Goal: Task Accomplishment & Management: Complete application form

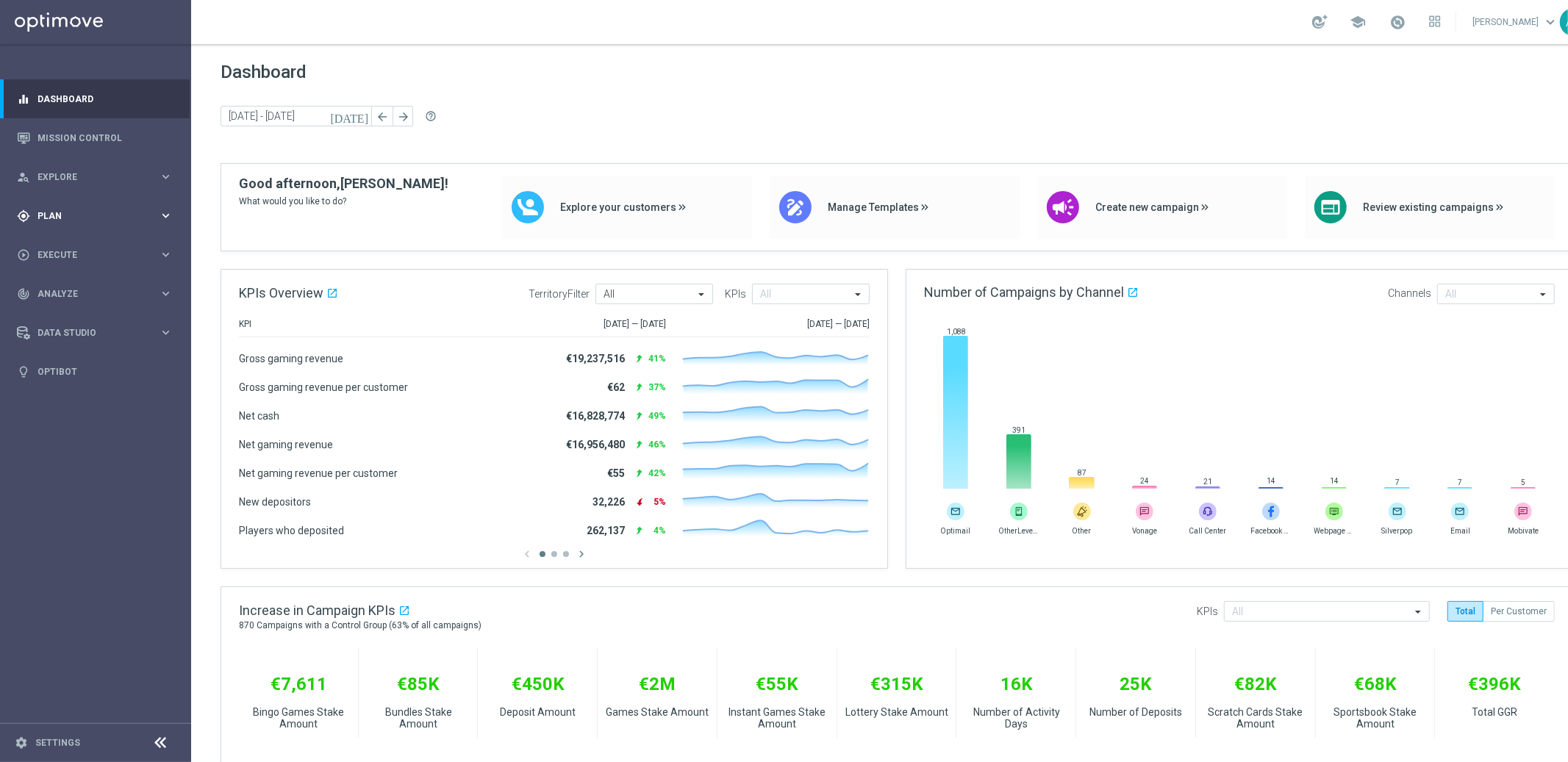
click at [105, 212] on span "Plan" at bounding box center [98, 216] width 122 height 9
click at [77, 248] on link "Target Groups" at bounding box center [96, 245] width 115 height 11
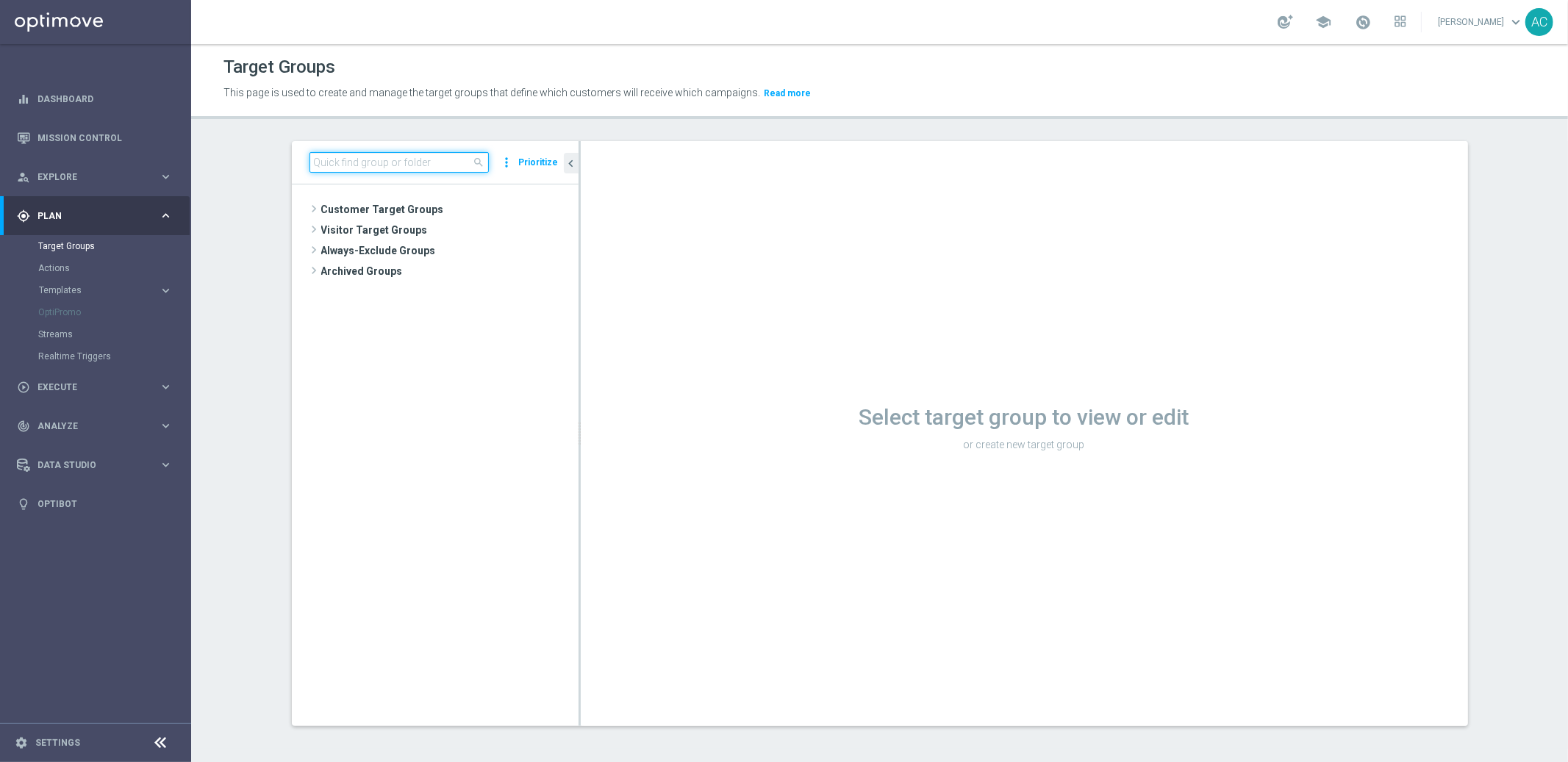
click at [398, 160] on input at bounding box center [399, 162] width 180 height 21
paste input "MX_TACTICAL_Active Players"
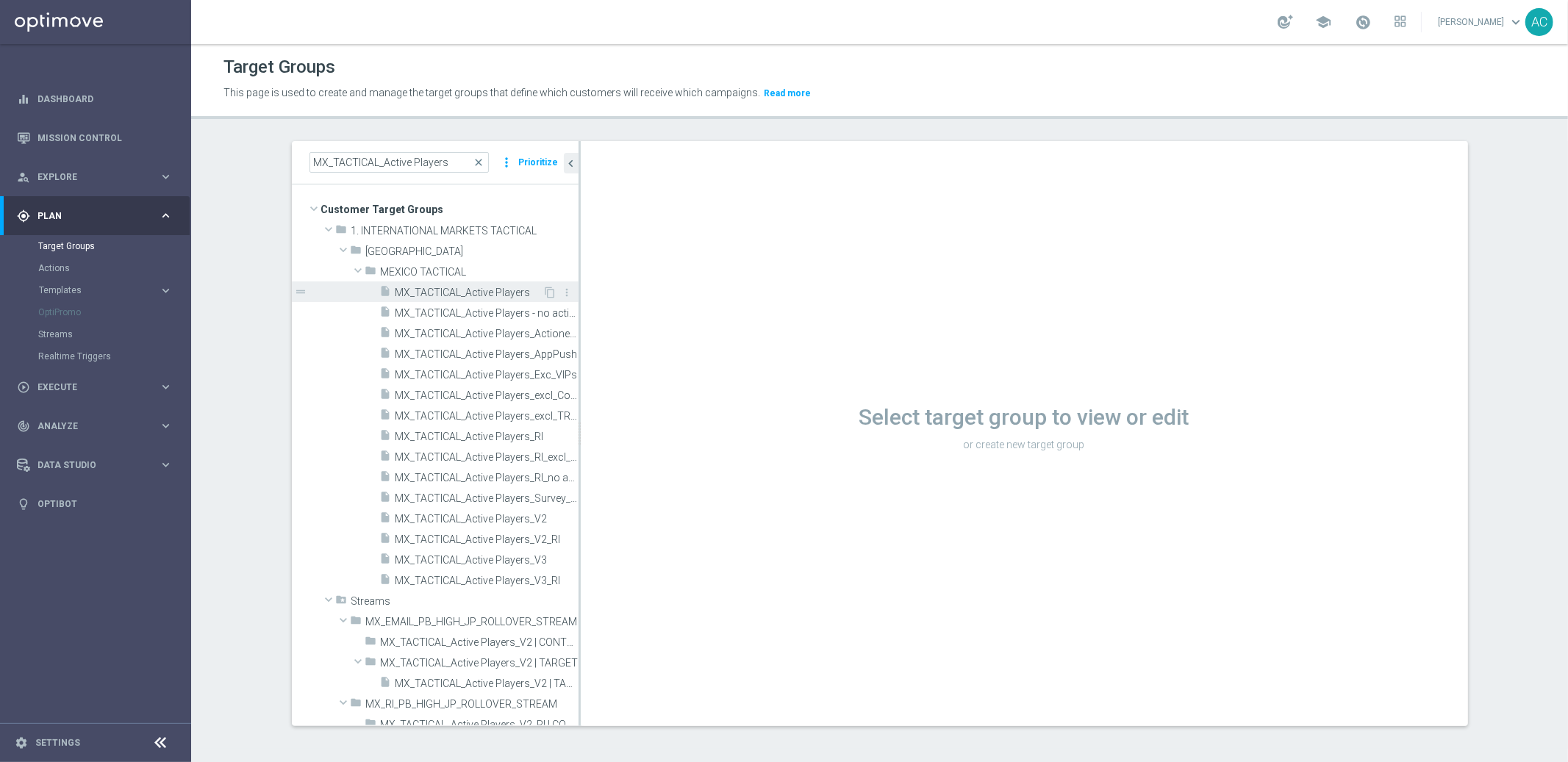
click at [476, 290] on span "MX_TACTICAL_Active Players" at bounding box center [469, 293] width 148 height 12
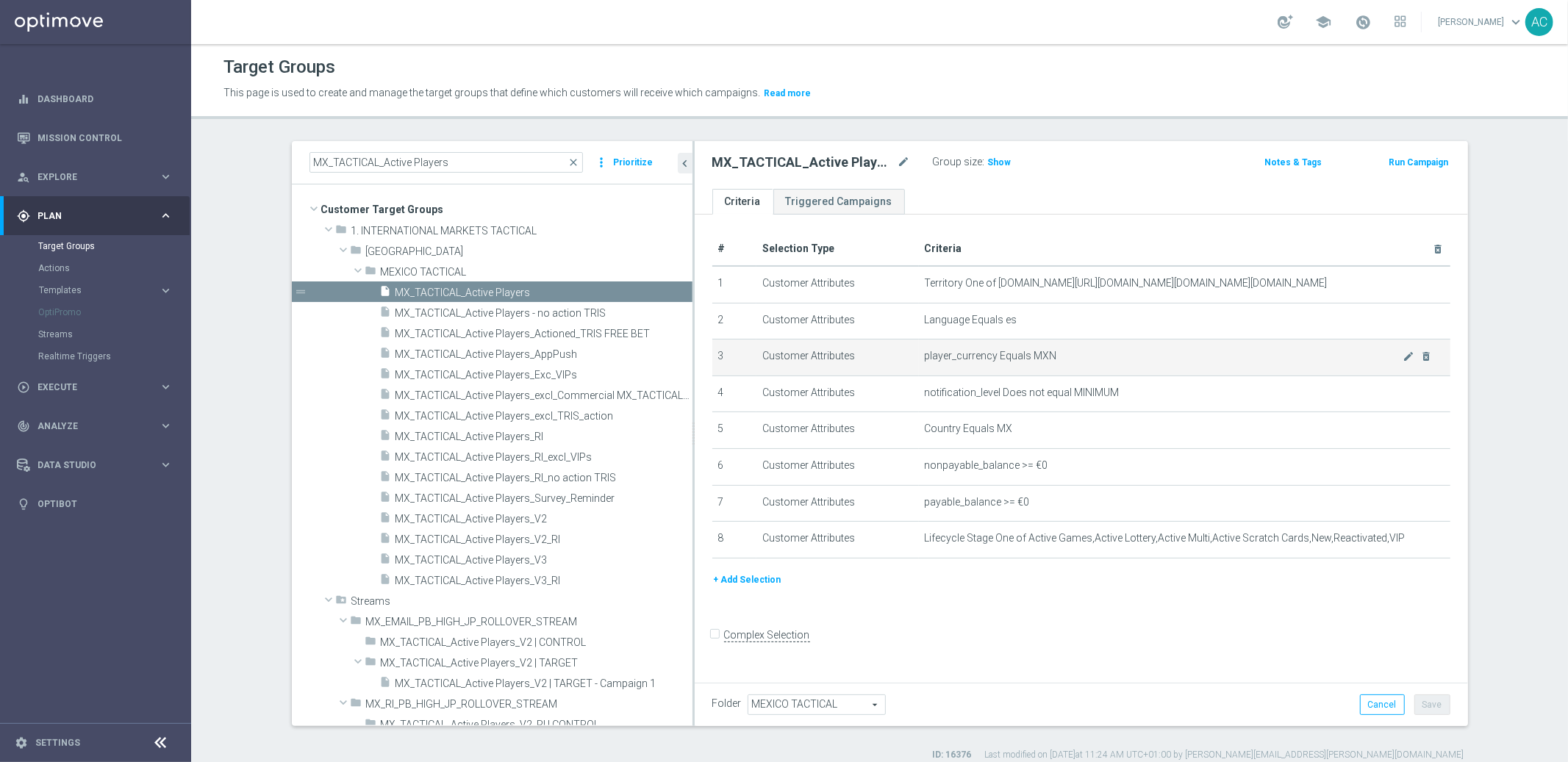
drag, startPoint x: 573, startPoint y: 362, endPoint x: 819, endPoint y: 358, distance: 246.0
click at [819, 358] on as-split "MX_TACTICAL_Active Players close more_vert Prioritize Customer Target Groups li…" at bounding box center [880, 433] width 1177 height 585
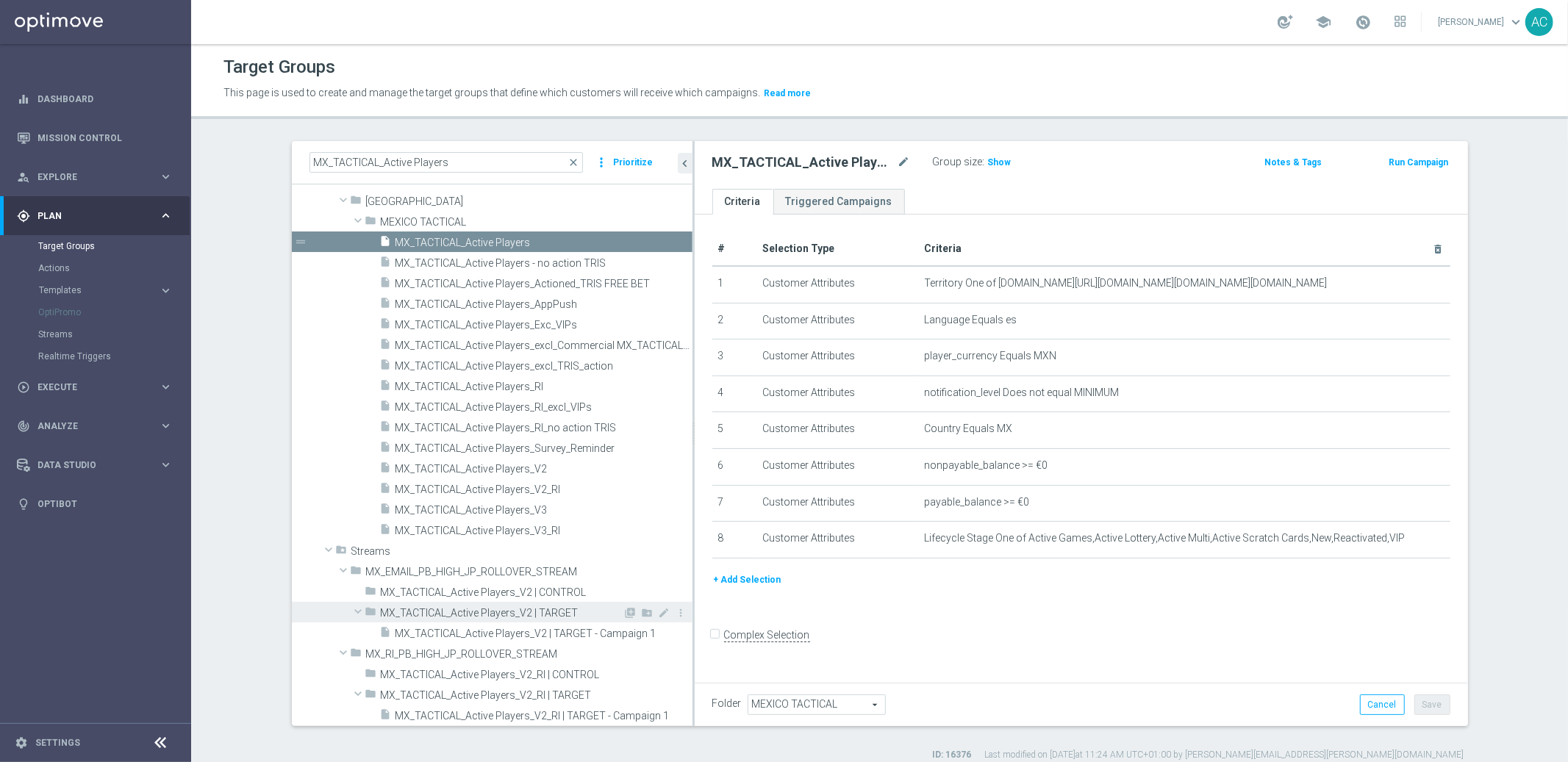
scroll to position [51, 0]
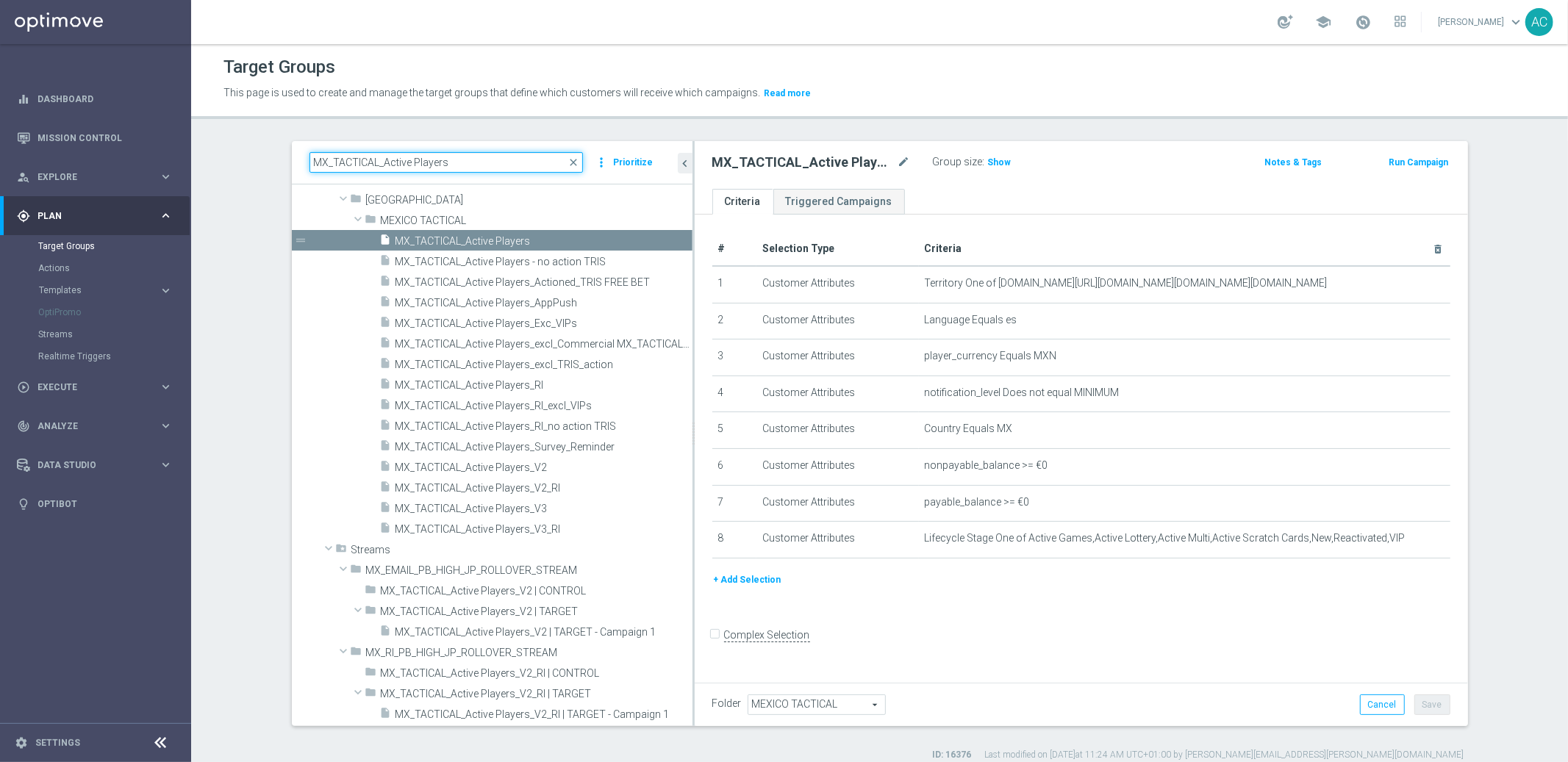
drag, startPoint x: 463, startPoint y: 161, endPoint x: 330, endPoint y: 164, distance: 133.0
click at [330, 164] on input "MX_TACTICAL_Active Players" at bounding box center [446, 162] width 274 height 21
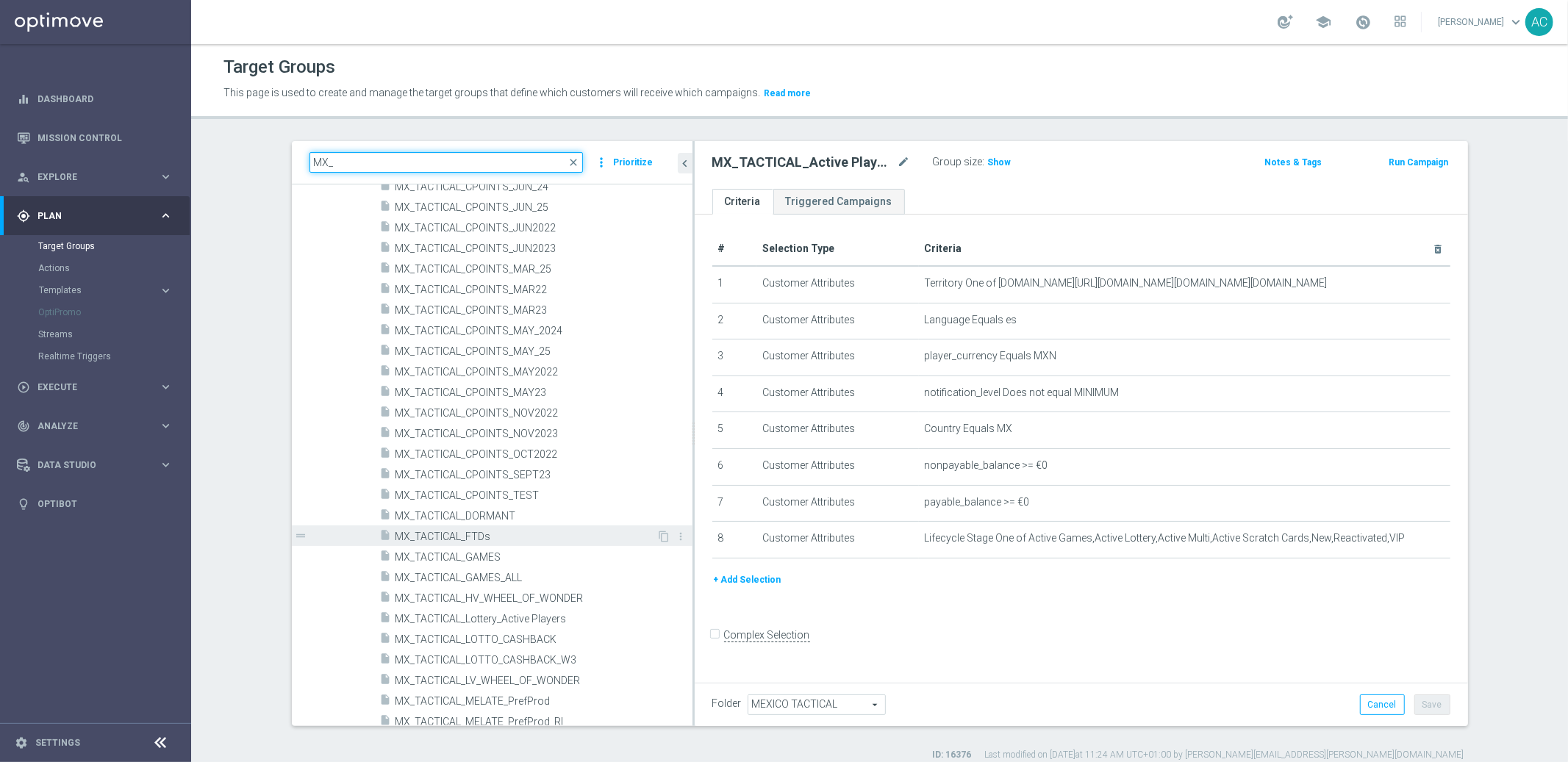
scroll to position [2472, 0]
type input "MX_"
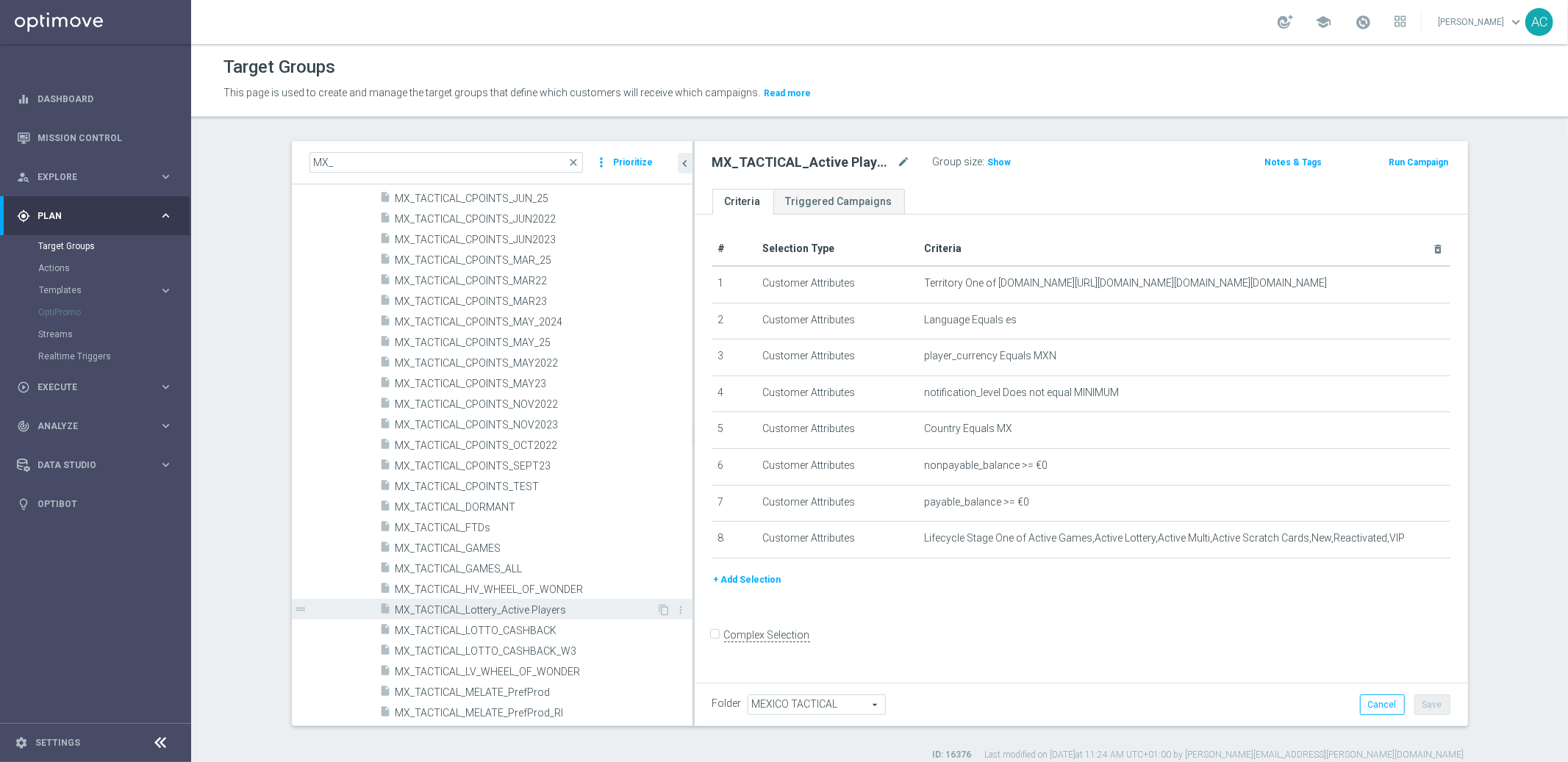
click at [610, 609] on span "MX_TACTICAL_Lottery_Active Players" at bounding box center [526, 610] width 261 height 12
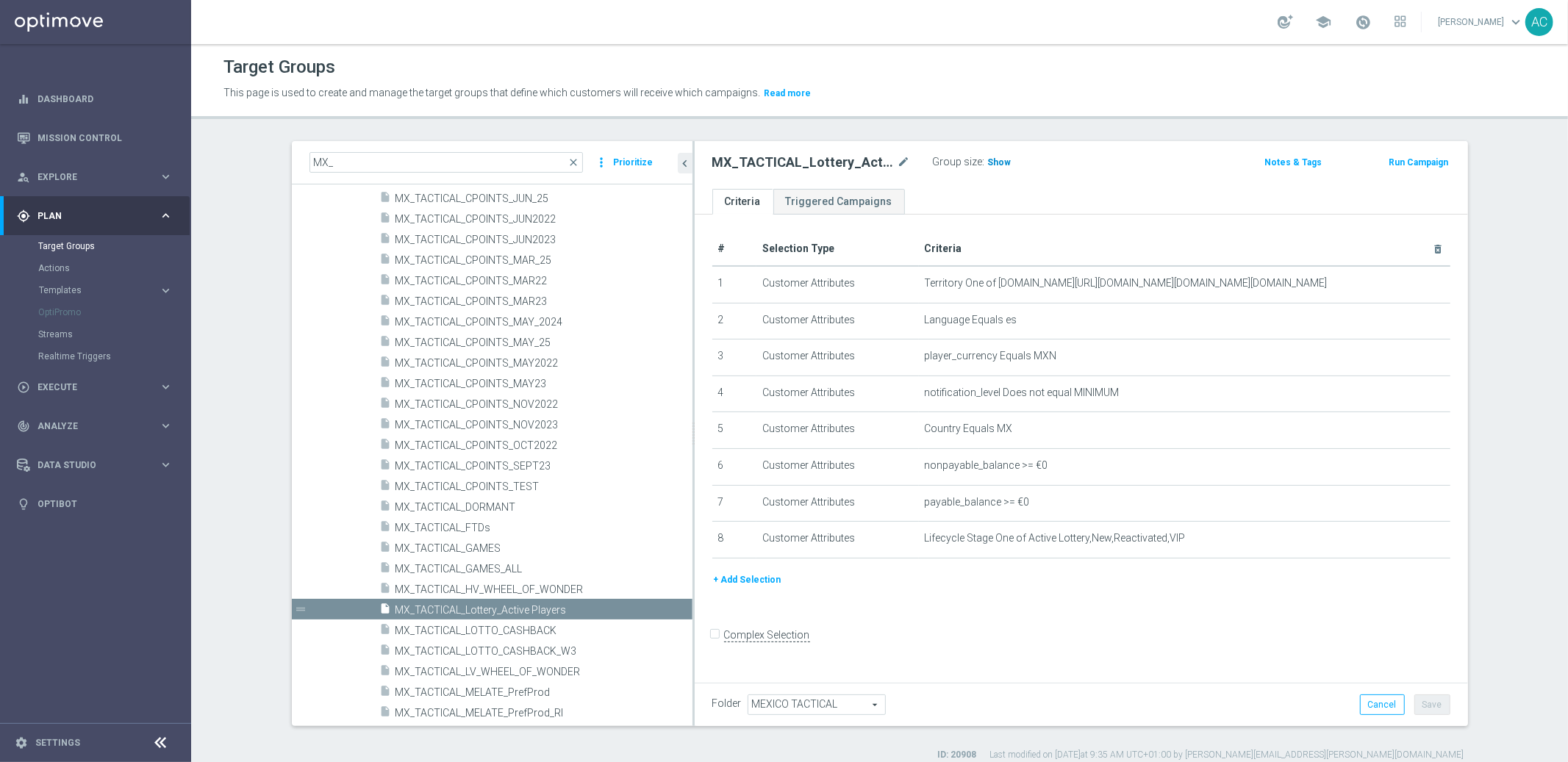
click at [988, 160] on span "Show" at bounding box center [999, 162] width 24 height 10
click at [811, 164] on h2 "MX_TACTICAL_Lottery_Active Players" at bounding box center [803, 162] width 182 height 18
copy div "MX_TACTICAL_Lottery_Active Players"
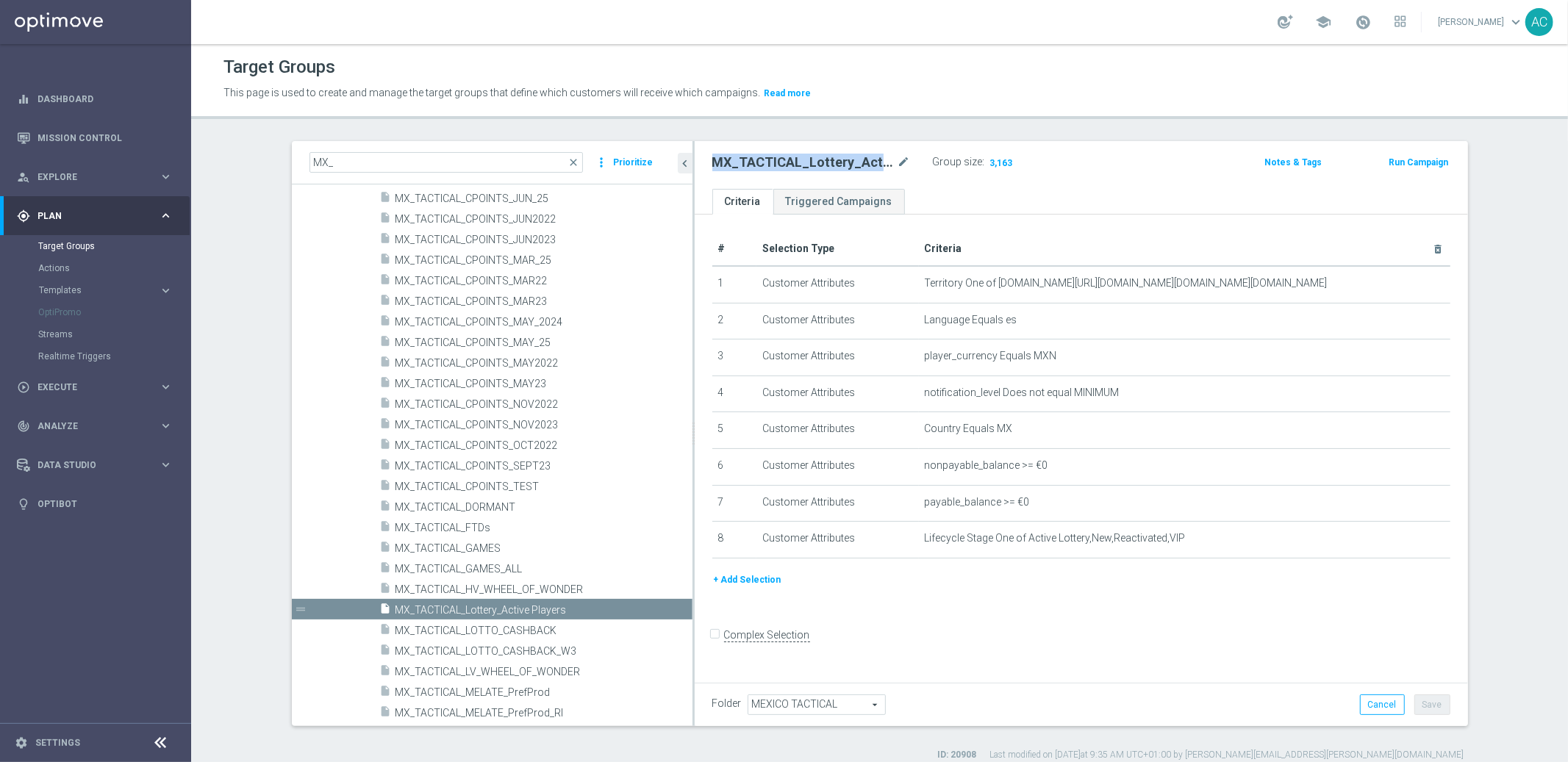
click at [788, 157] on h2 "MX_TACTICAL_Lottery_Active Players" at bounding box center [803, 162] width 182 height 18
click at [92, 167] on div "person_search Explore keyboard_arrow_right" at bounding box center [95, 177] width 190 height 39
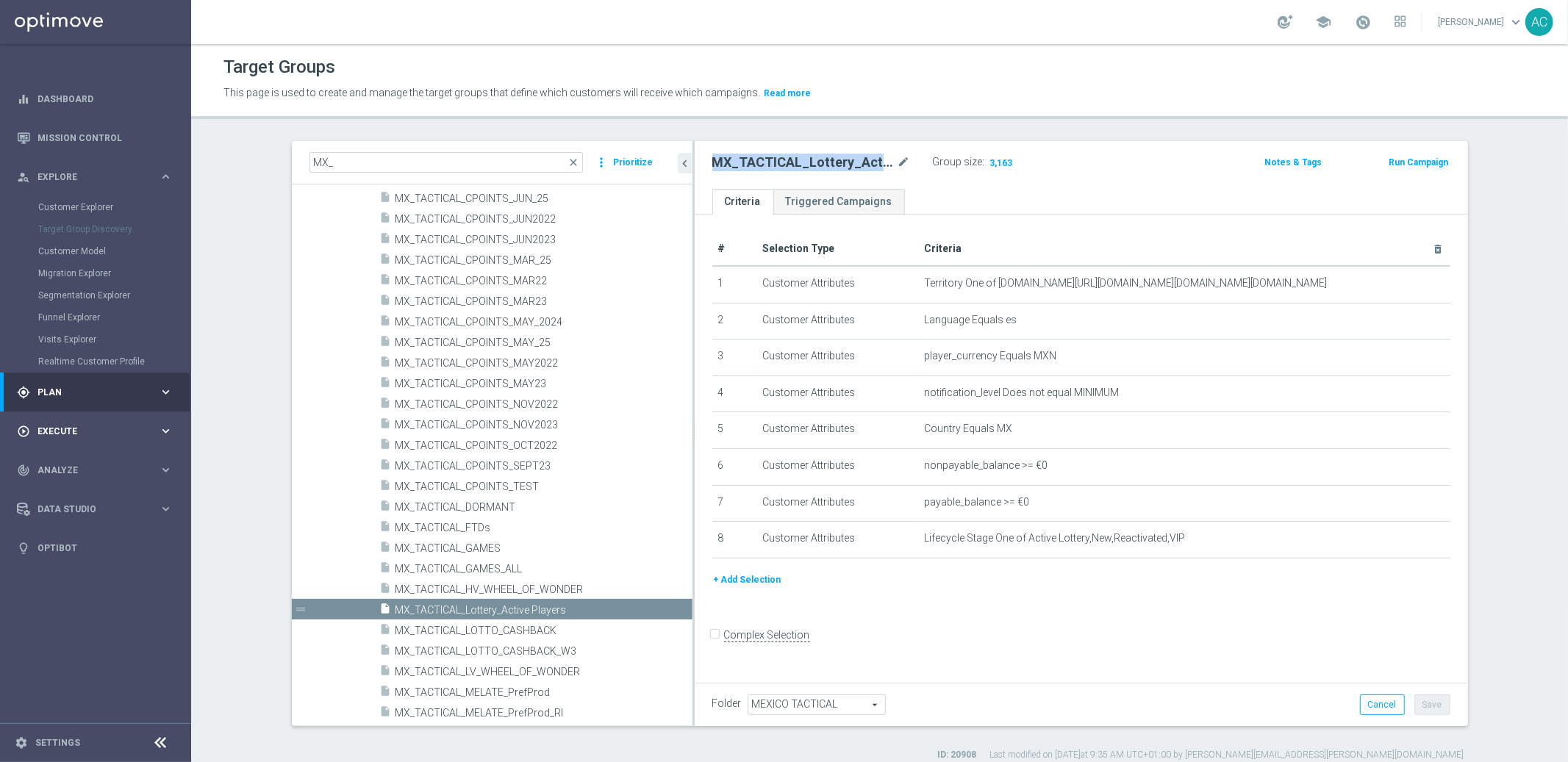
click at [82, 436] on div "play_circle_outline Execute" at bounding box center [88, 431] width 142 height 13
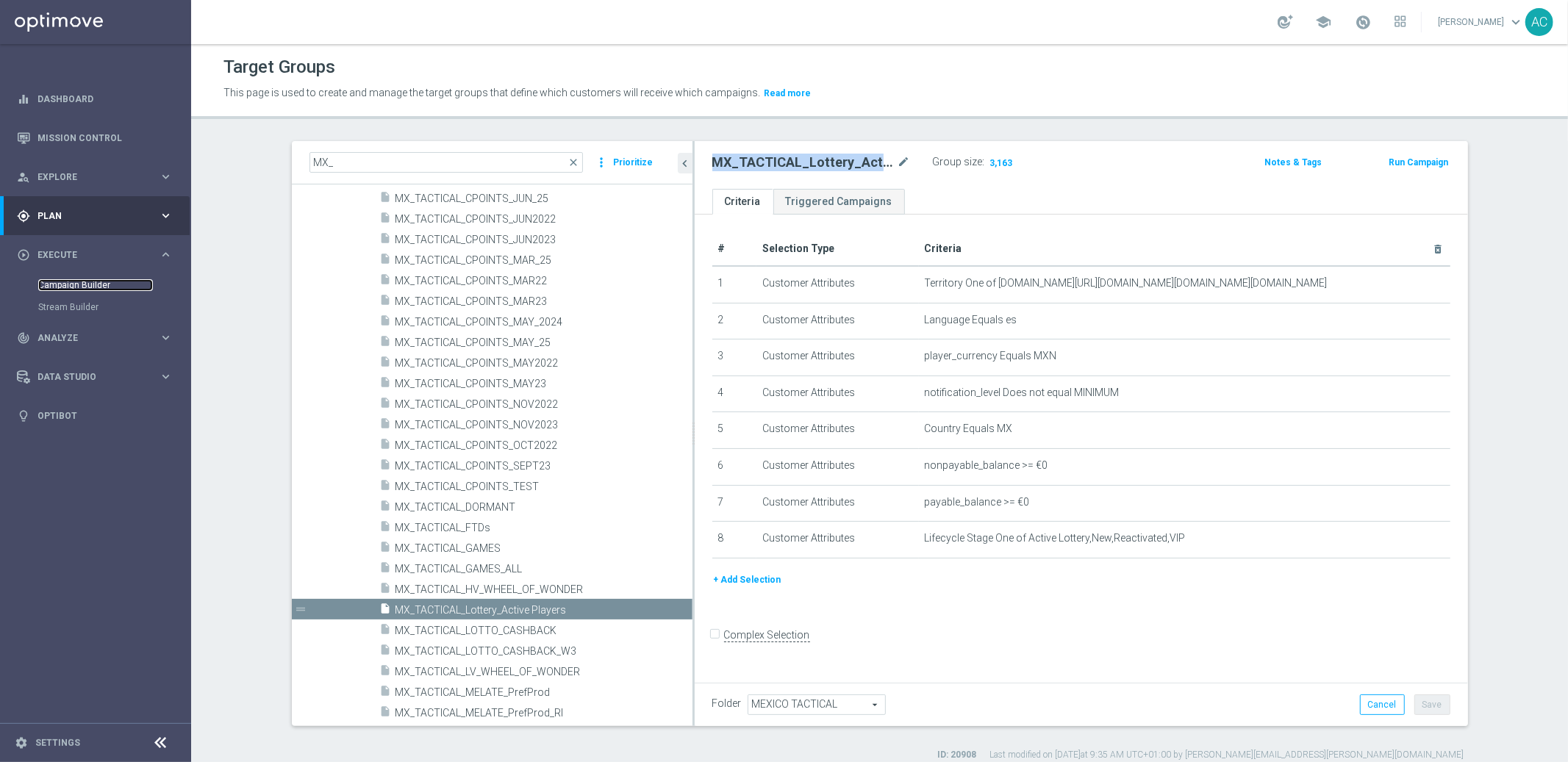
click at [72, 285] on link "Campaign Builder" at bounding box center [96, 284] width 115 height 11
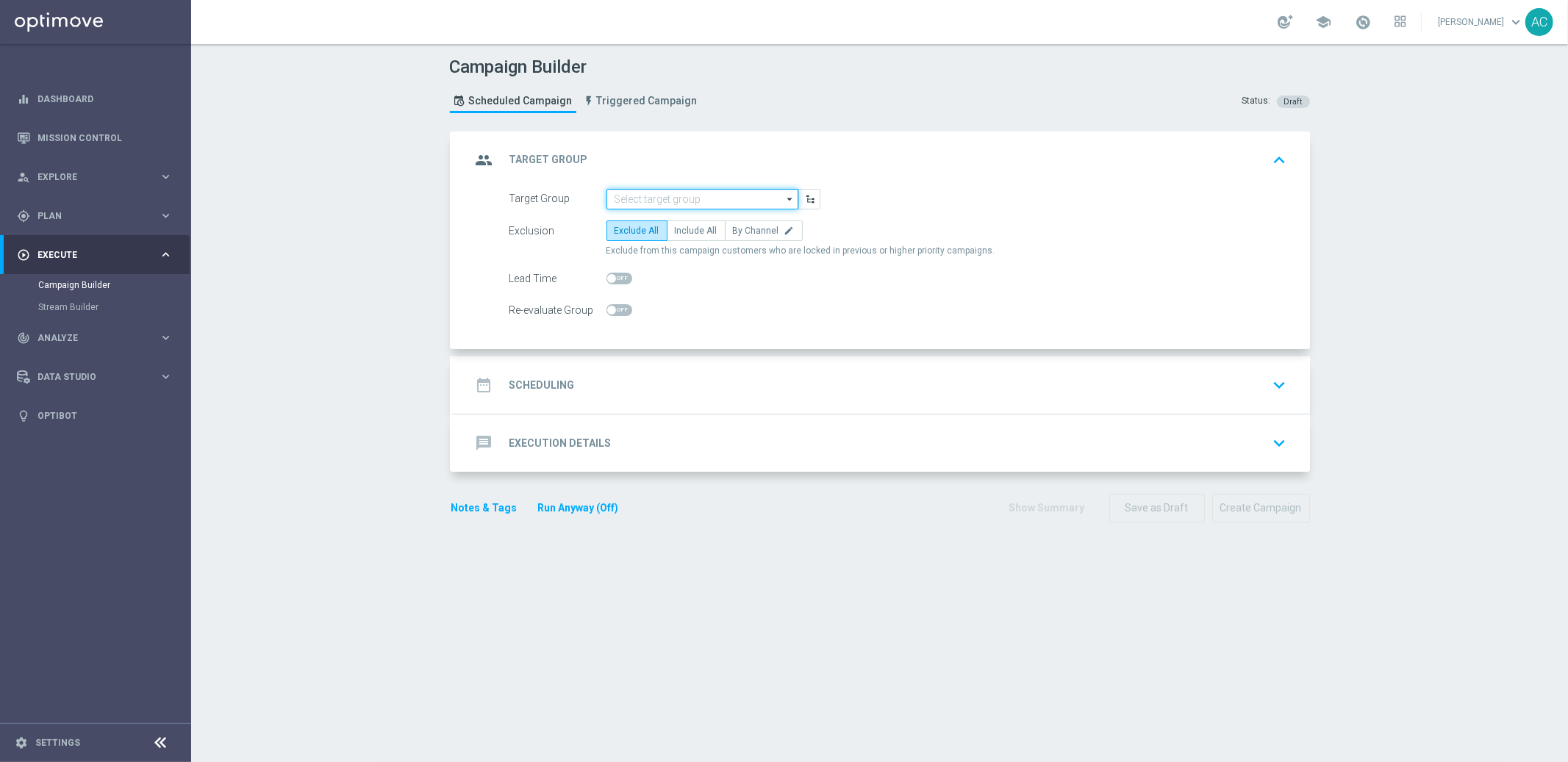
click at [706, 198] on input at bounding box center [702, 199] width 192 height 21
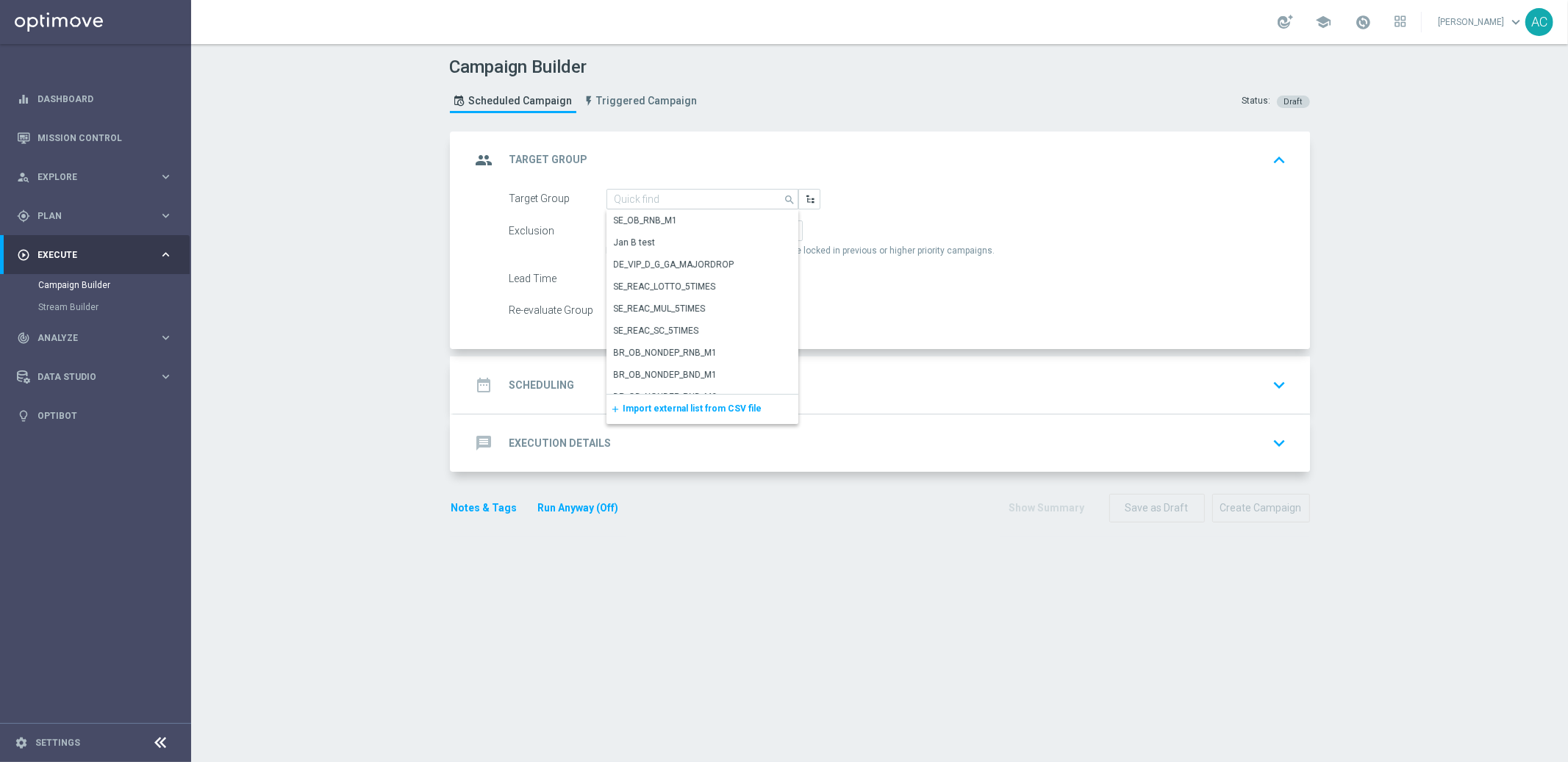
click at [1087, 263] on form "Target Group search Show Selected 0 of NaN SE_OB_RNB_M1" at bounding box center [898, 255] width 778 height 132
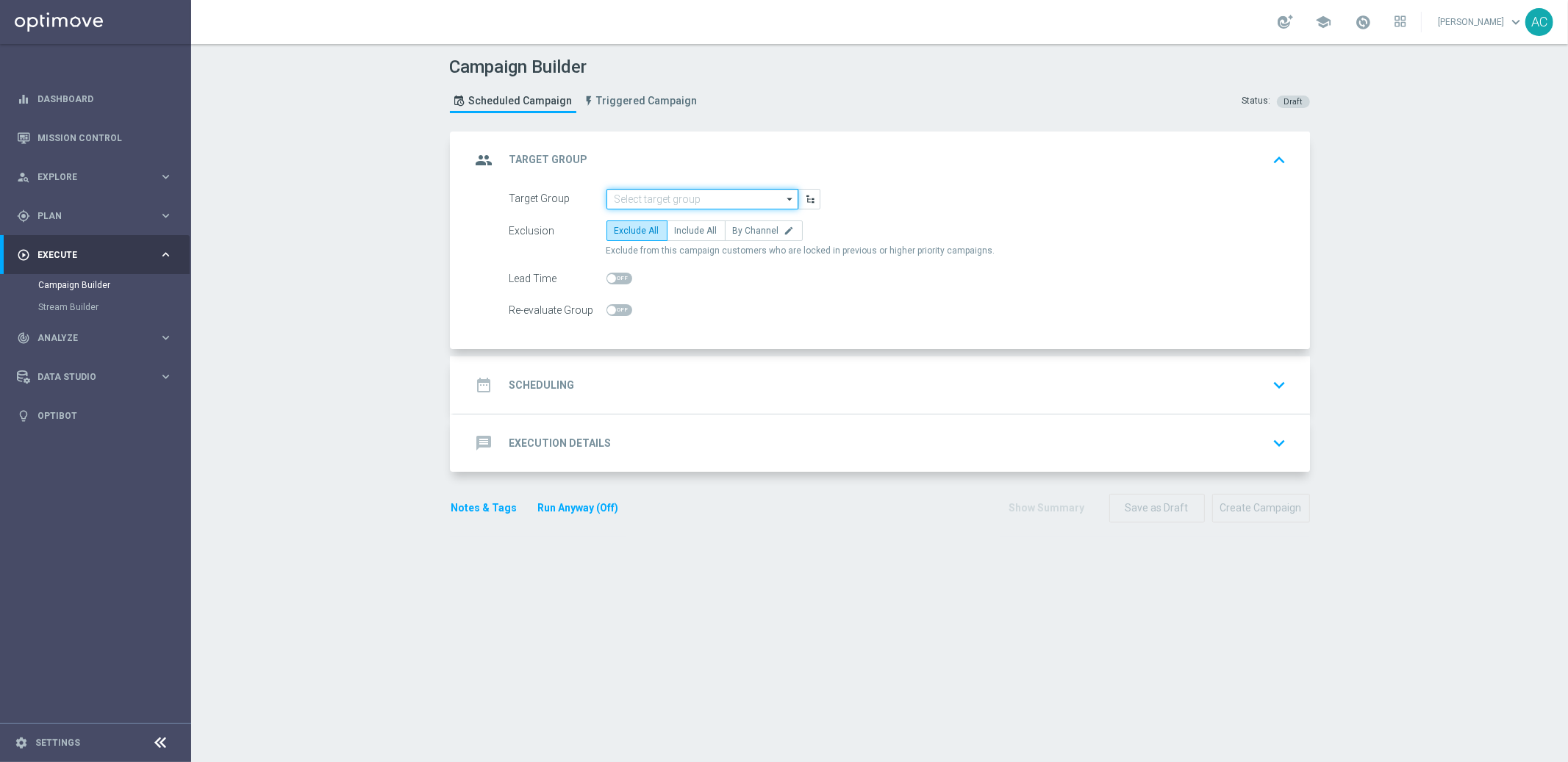
click at [683, 201] on input at bounding box center [702, 199] width 192 height 21
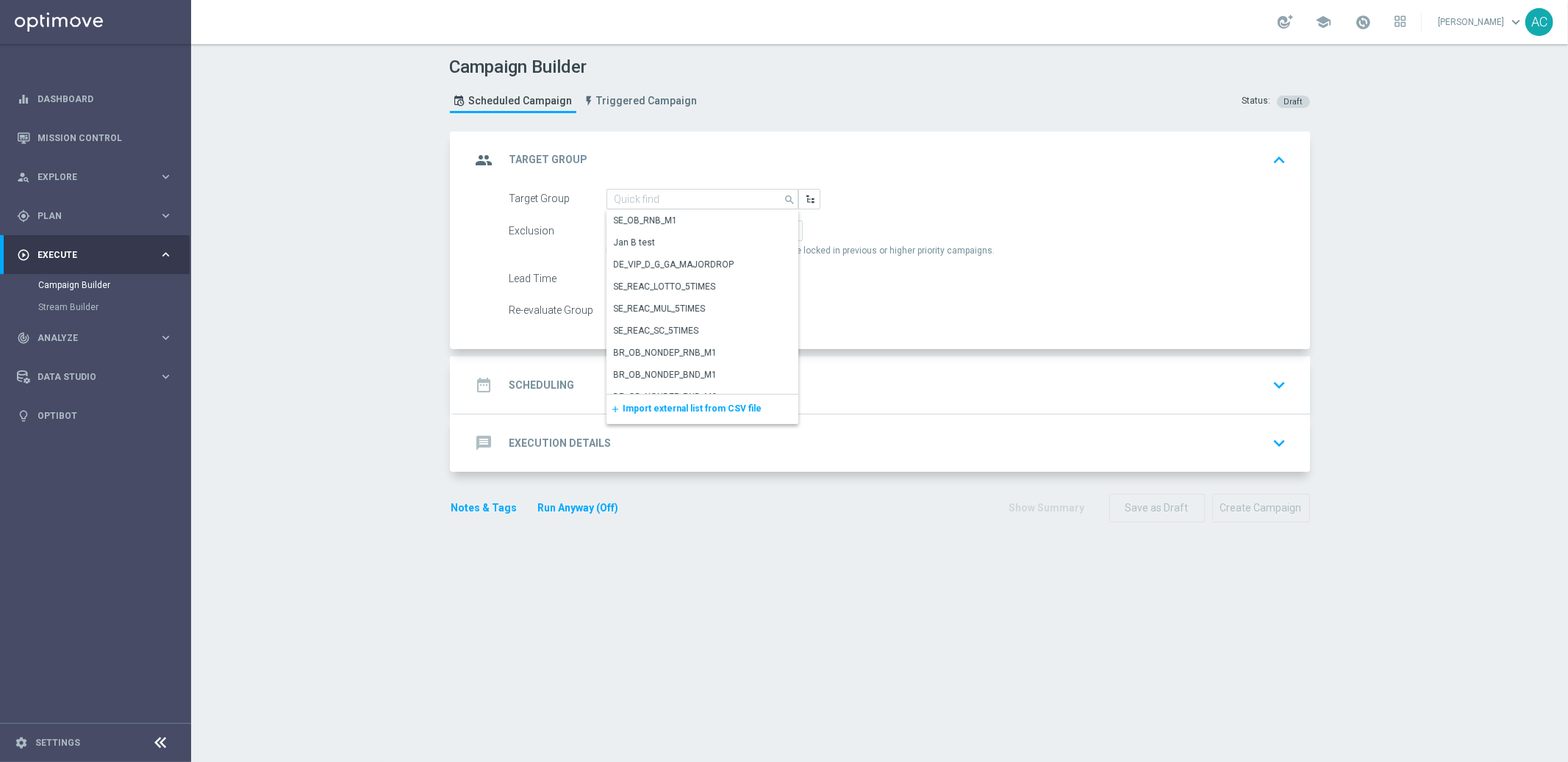
click at [1001, 196] on div "Target Group search Show Selected 0 of NaN SE_OB_RNB_M1" at bounding box center [898, 199] width 800 height 21
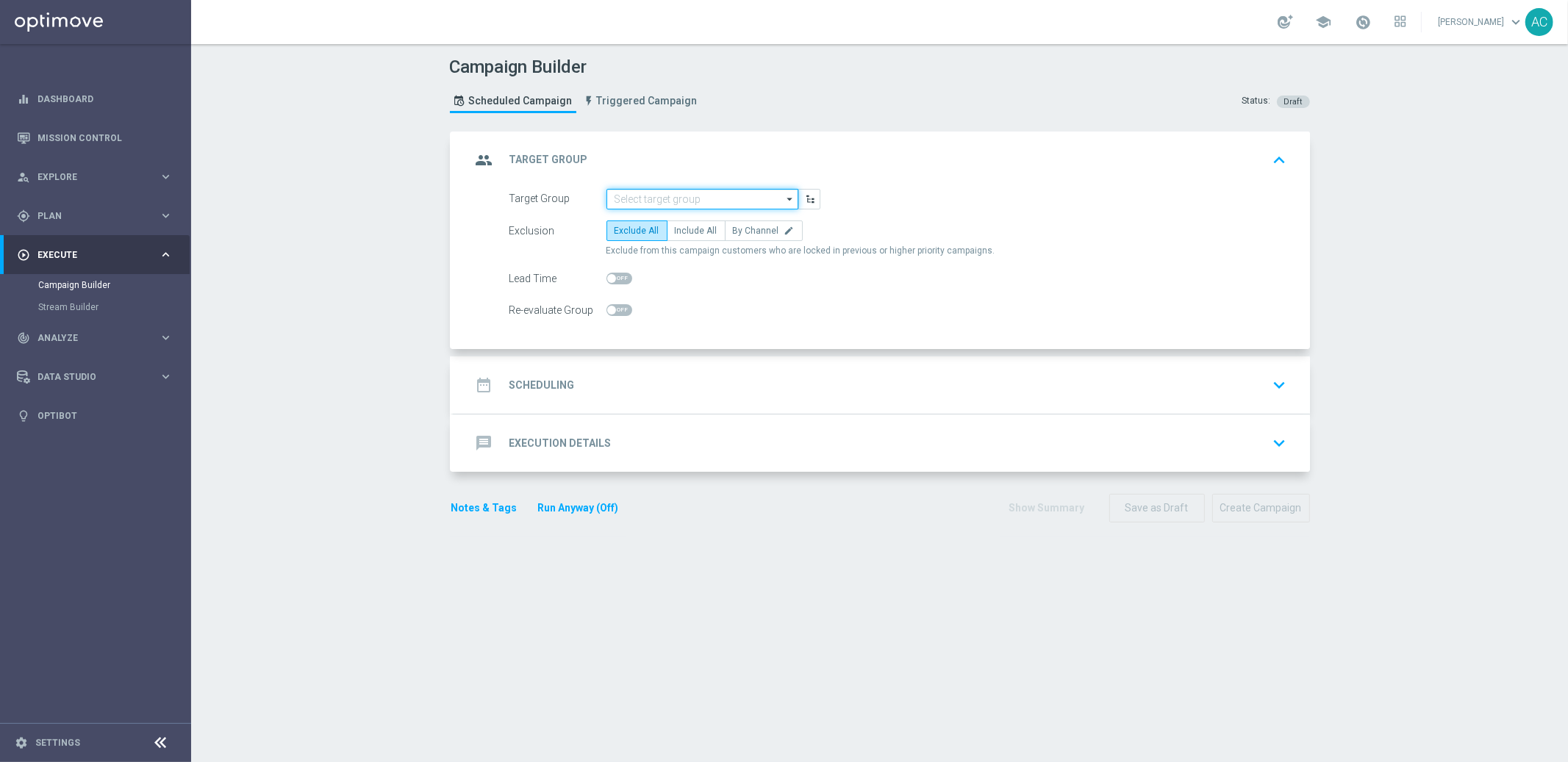
click at [679, 195] on input at bounding box center [702, 199] width 192 height 21
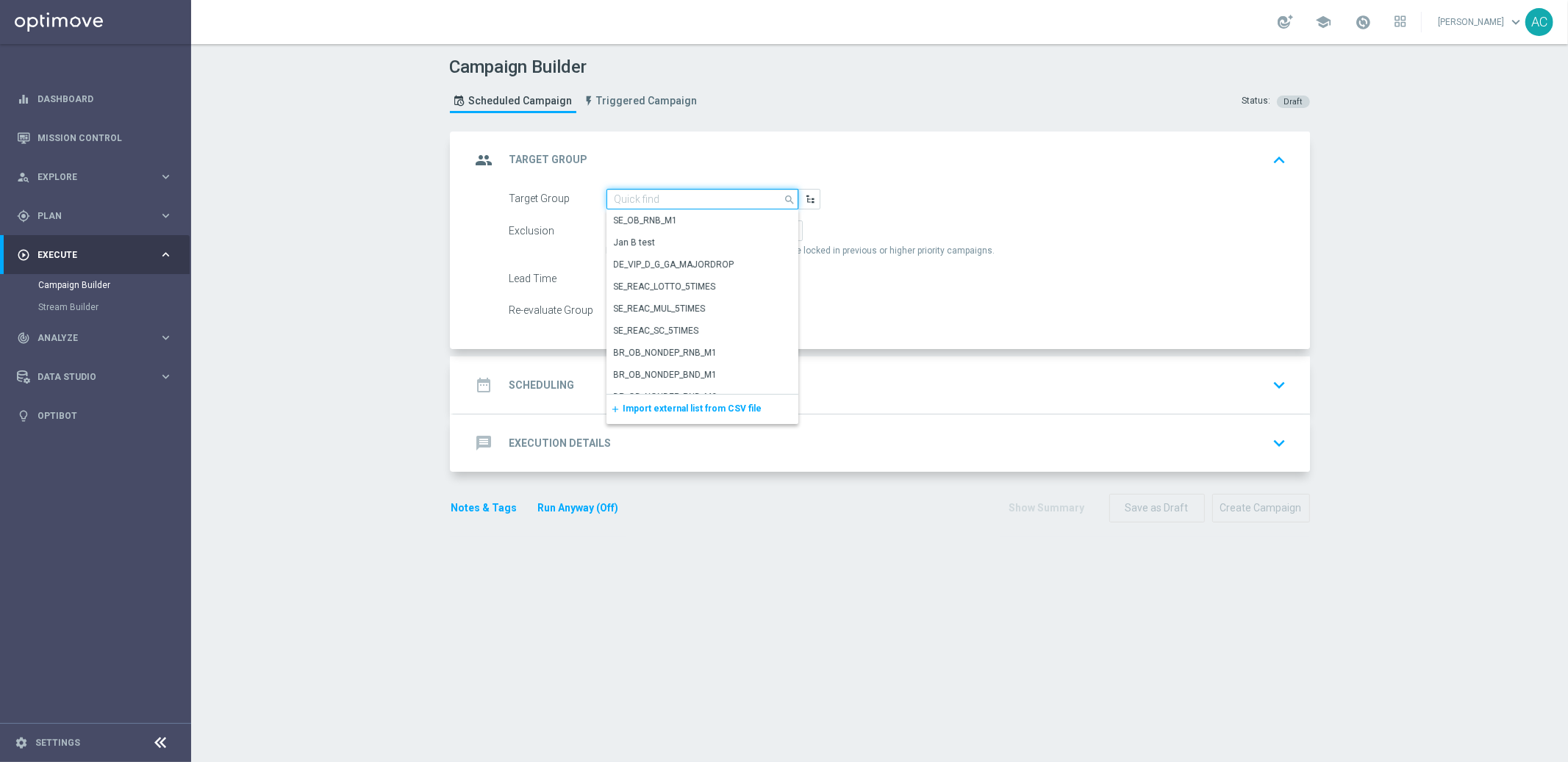
paste input "MX_TACTICAL_Lottery_Active Players"
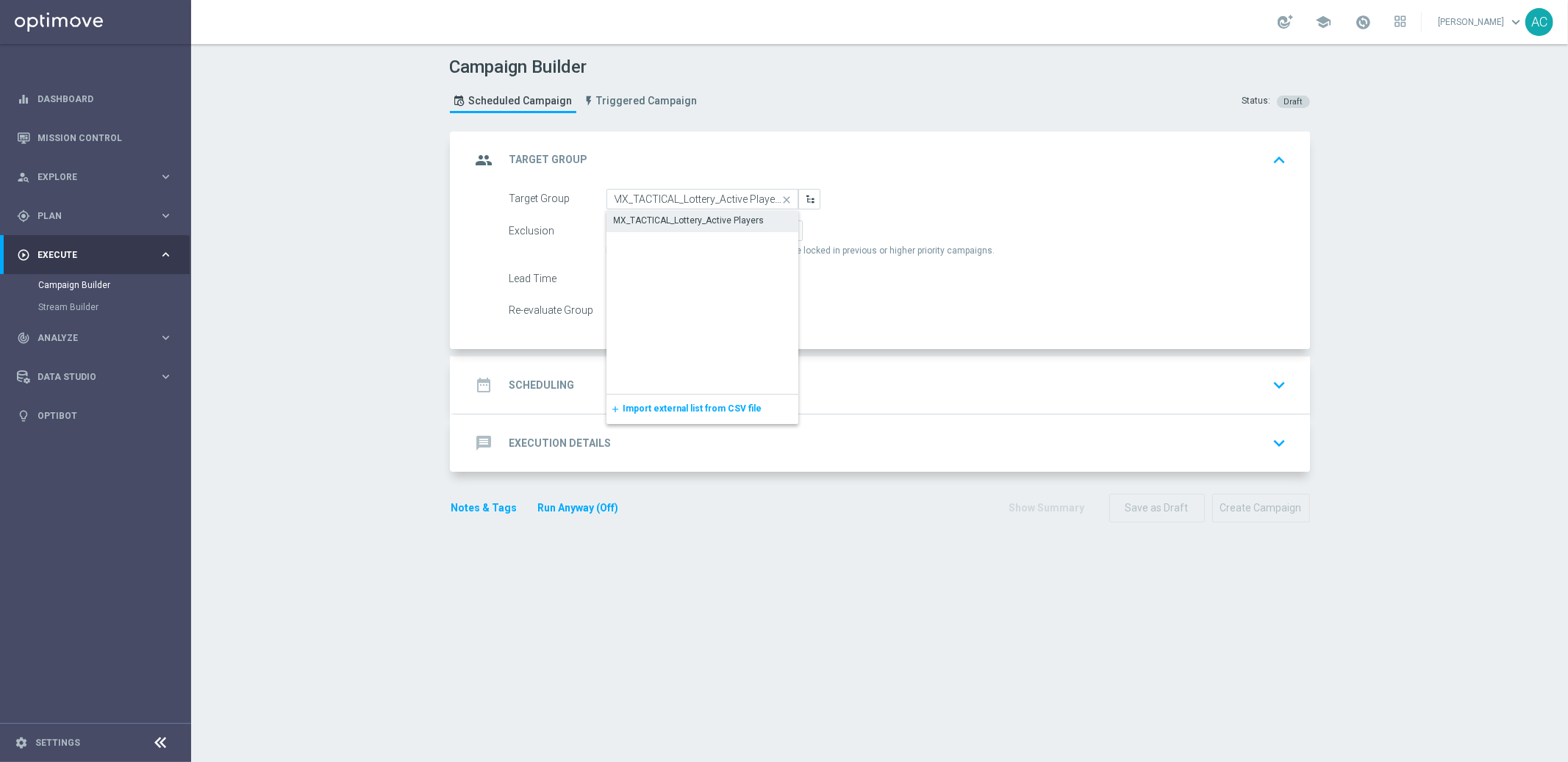
click at [667, 210] on div "MX_TACTICAL_Lottery_Active Players" at bounding box center [703, 220] width 193 height 21
type input "MX_TACTICAL_Lottery_Active Players"
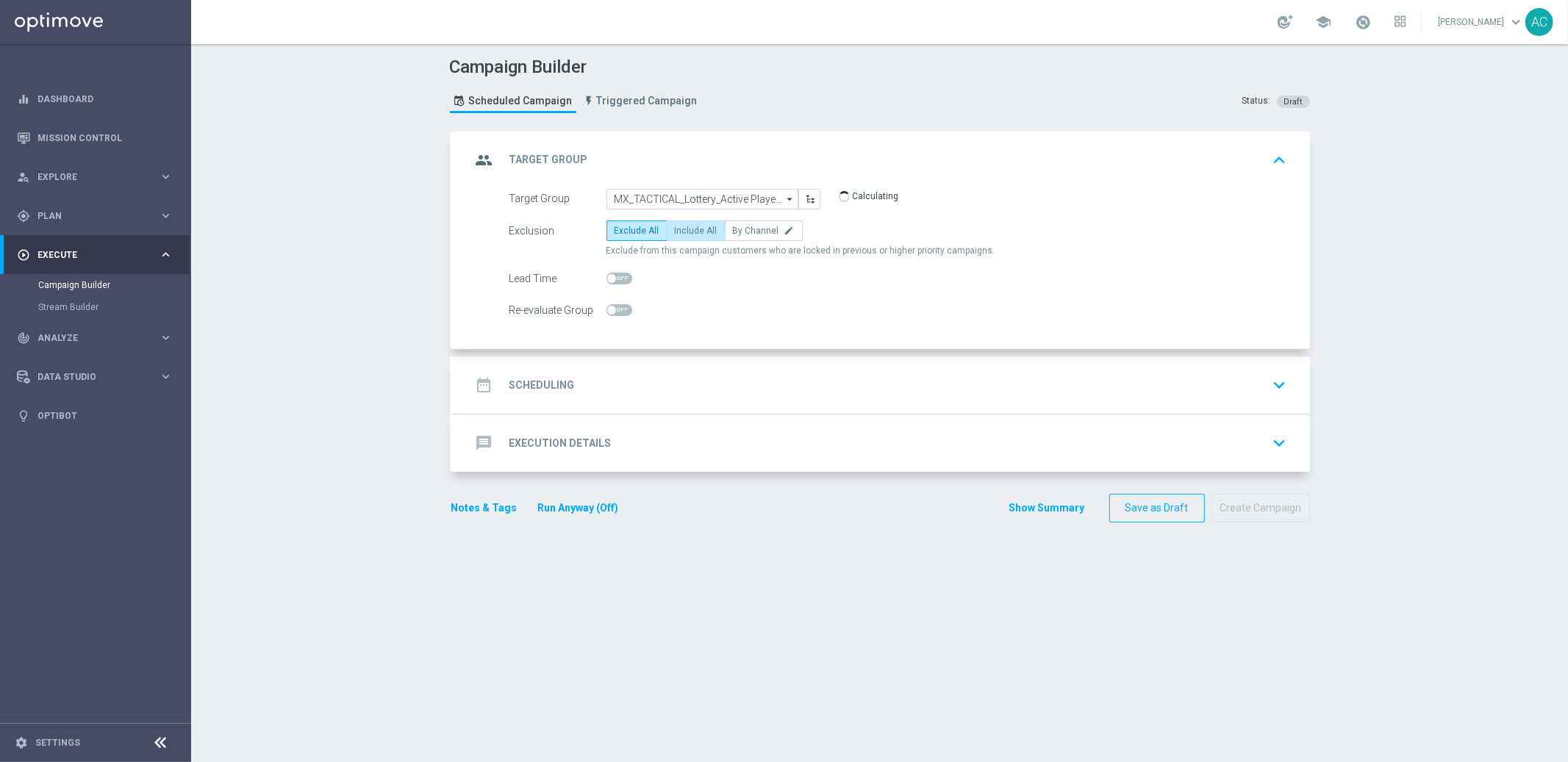
click at [668, 237] on label "Include All" at bounding box center [696, 230] width 59 height 21
click at [675, 237] on input "Include All" at bounding box center [680, 233] width 10 height 10
radio input "true"
click at [556, 394] on div "date_range Scheduling" at bounding box center [523, 385] width 104 height 27
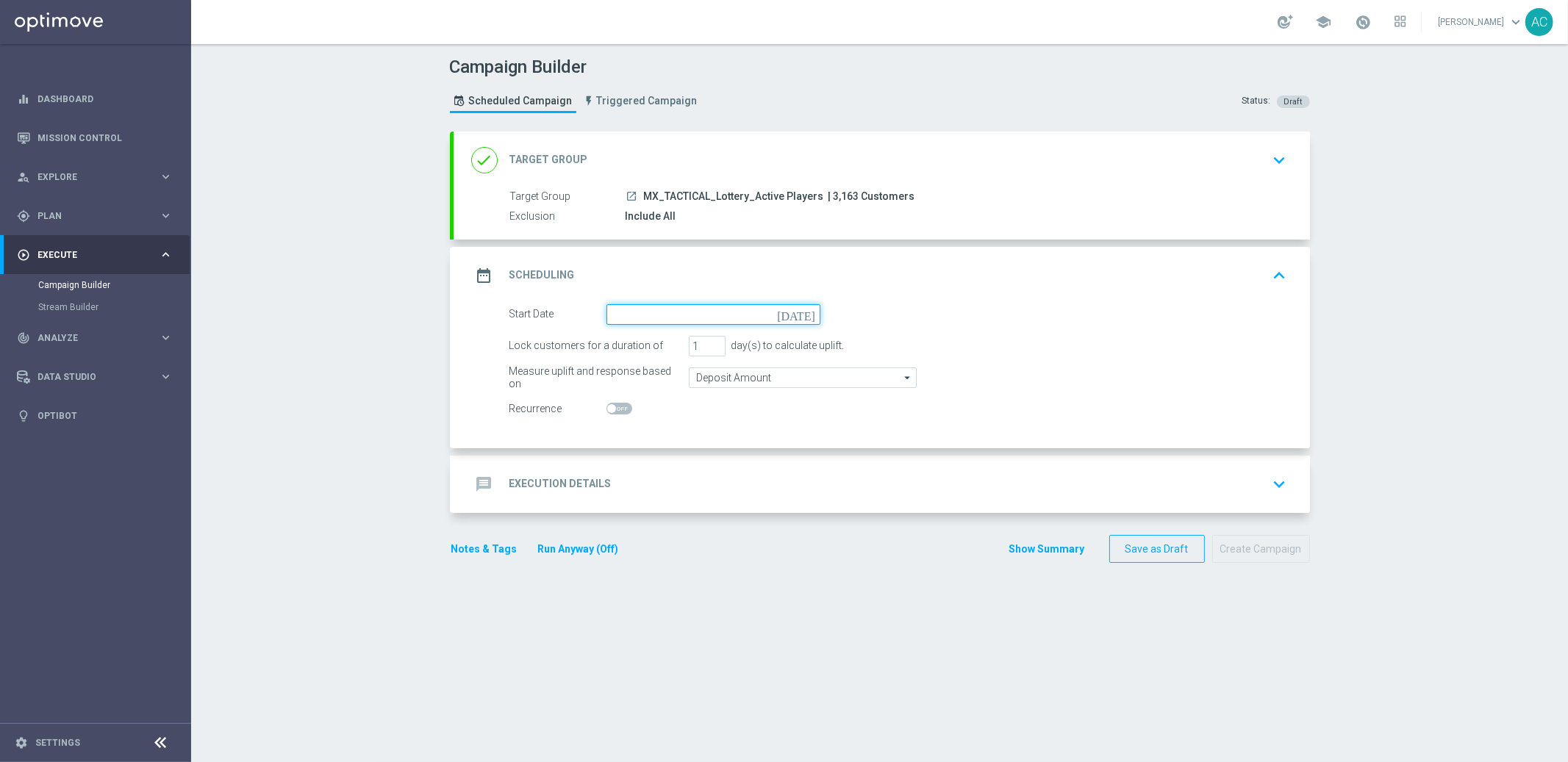
click at [719, 317] on input at bounding box center [713, 314] width 214 height 21
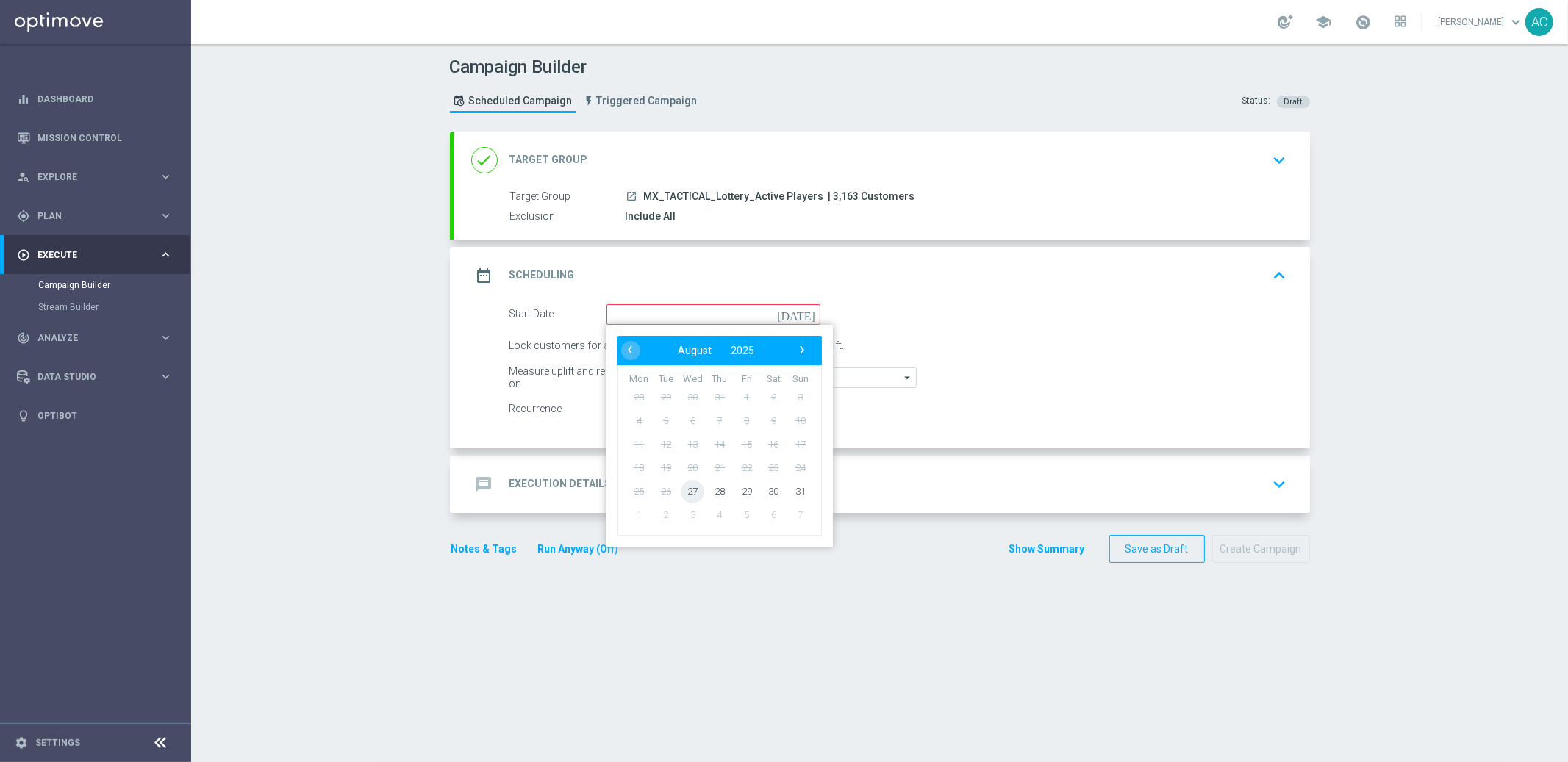
click at [685, 486] on span "27" at bounding box center [692, 491] width 24 height 24
type input "27 Aug 2025"
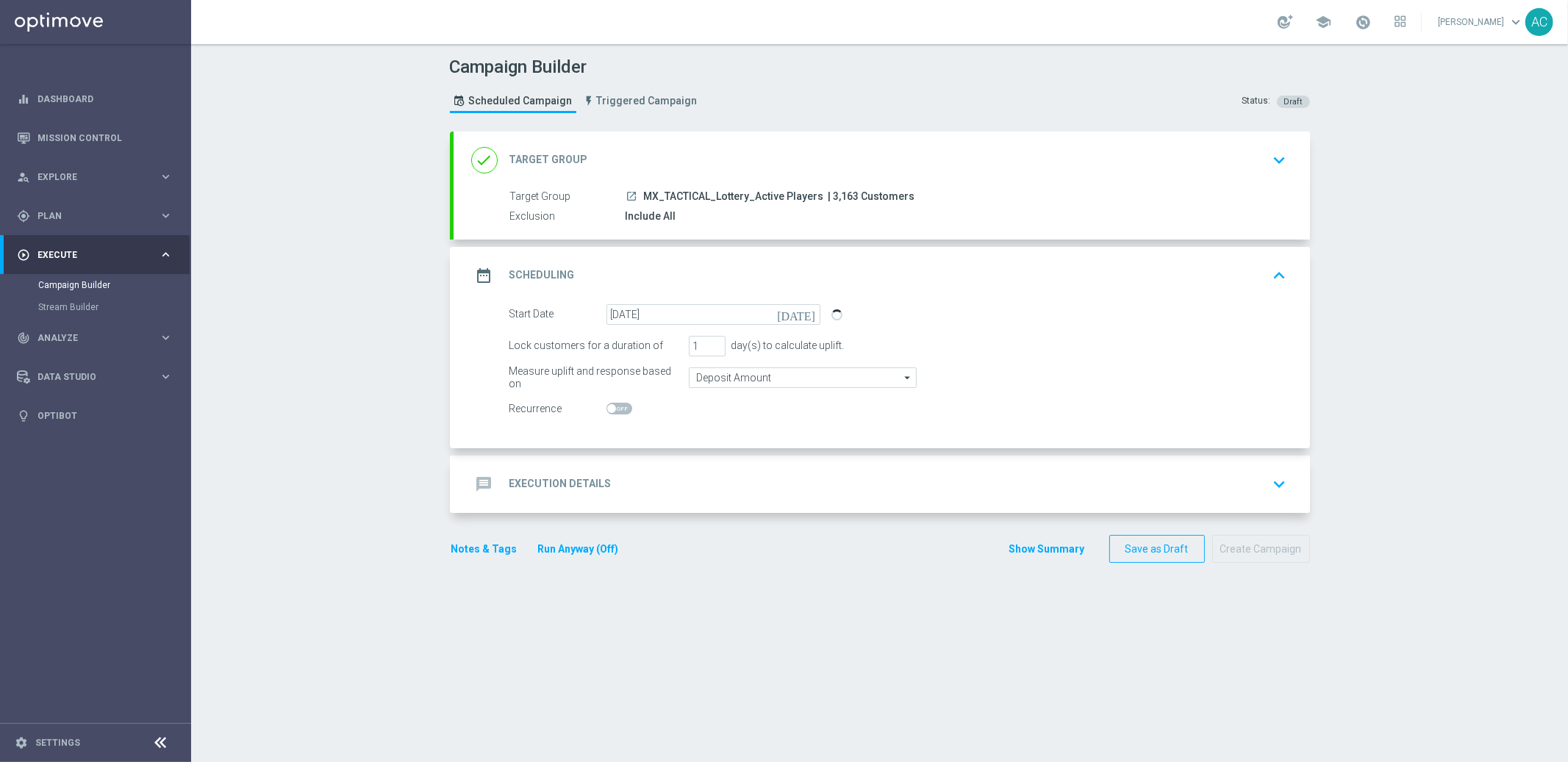
click at [579, 491] on div "message Execution Details" at bounding box center [541, 484] width 141 height 27
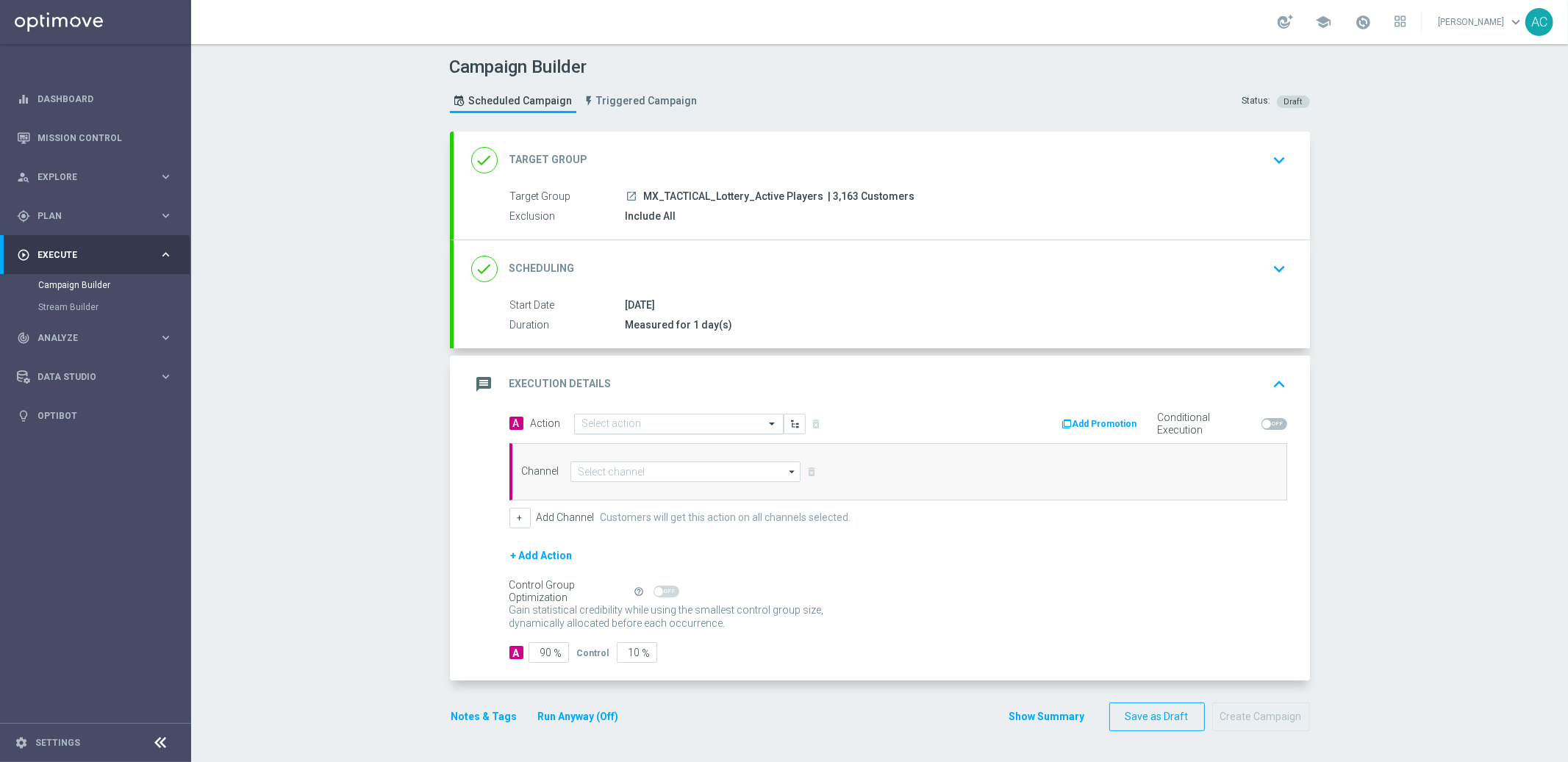
click at [667, 413] on div "Select action" at bounding box center [679, 423] width 209 height 21
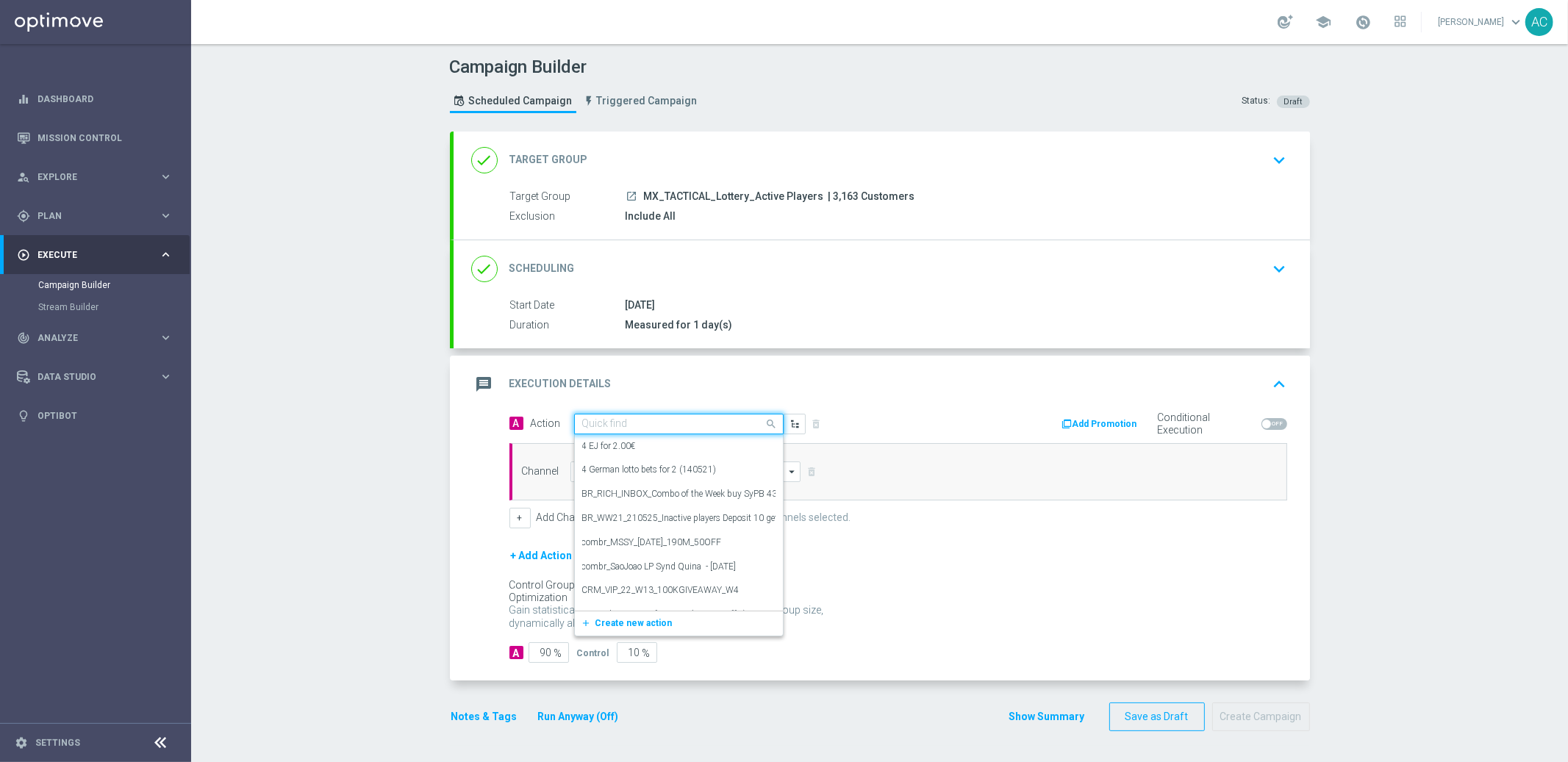
paste input "MX_LOT__POWEBALL_ALL_EMA_TAC_LT"
type input "MX_LOT__POWEBALL_ALL_EMA_TAC_LT"
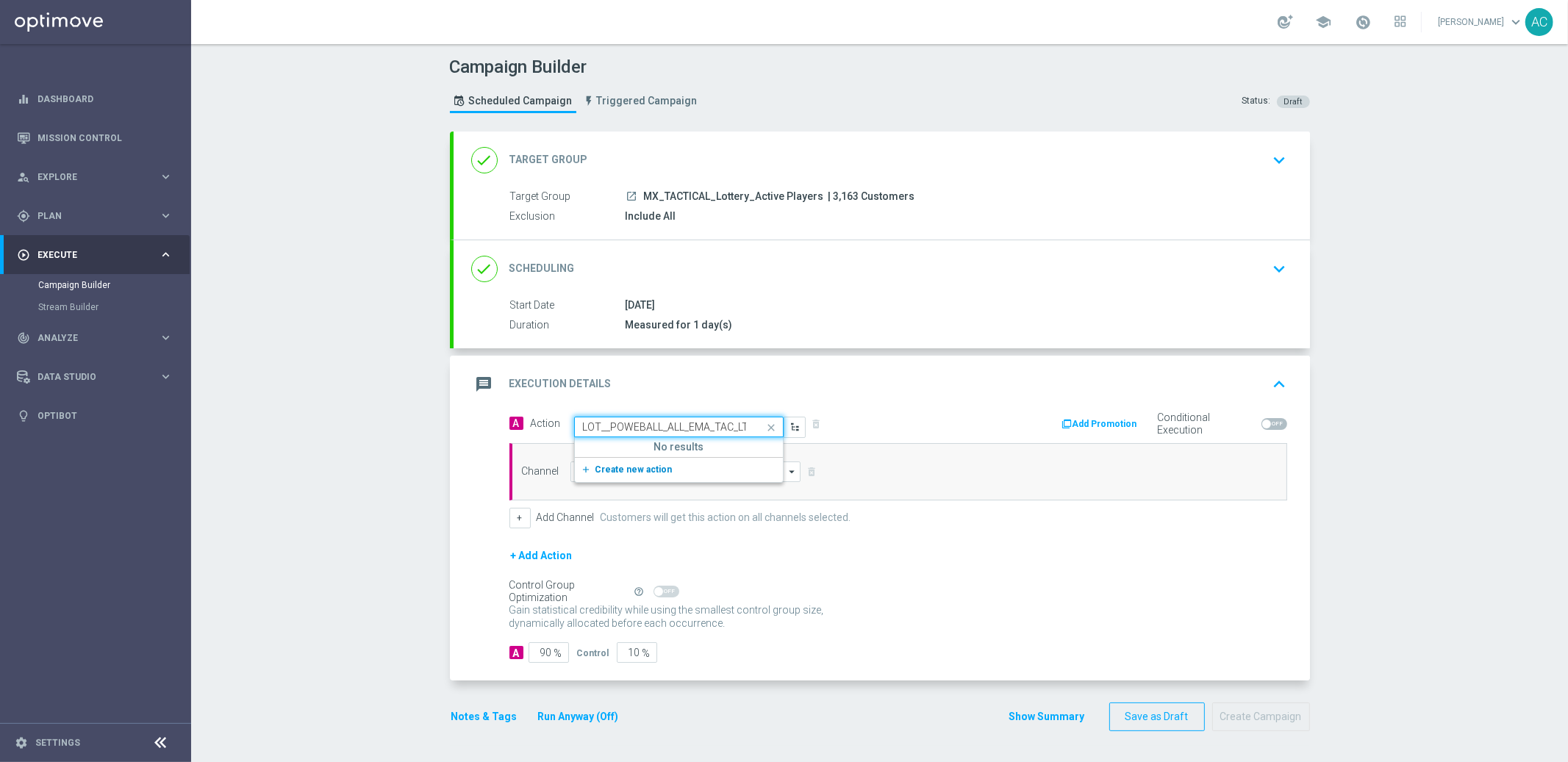
click at [622, 469] on span "Create new action" at bounding box center [634, 469] width 77 height 10
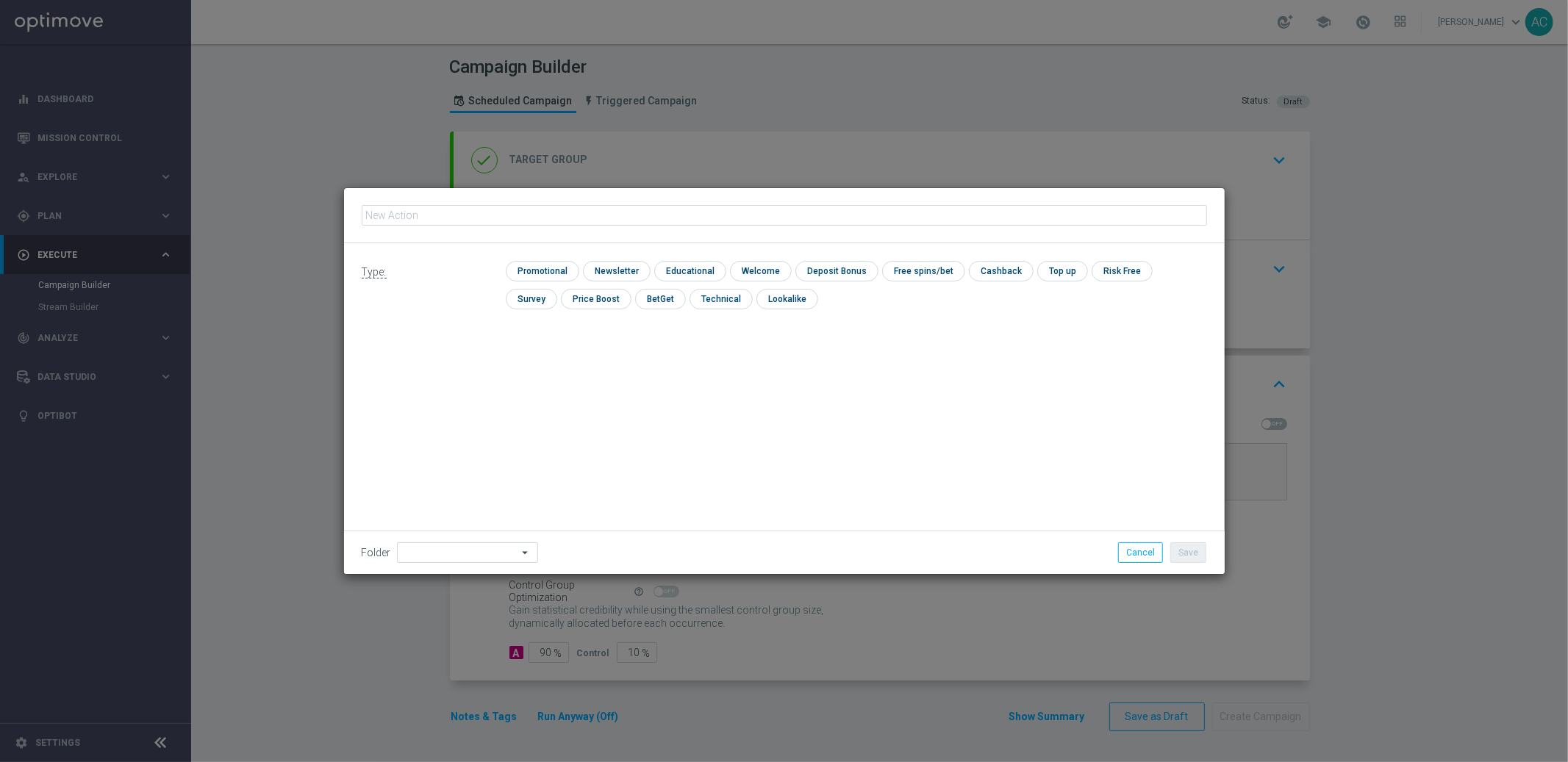
type input "MX_LOT__POWEBALL_ALL_EMA_TAC_LT"
click at [545, 274] on input "checkbox" at bounding box center [541, 271] width 70 height 20
checkbox input "true"
click at [1179, 545] on button "Save" at bounding box center [1188, 553] width 36 height 21
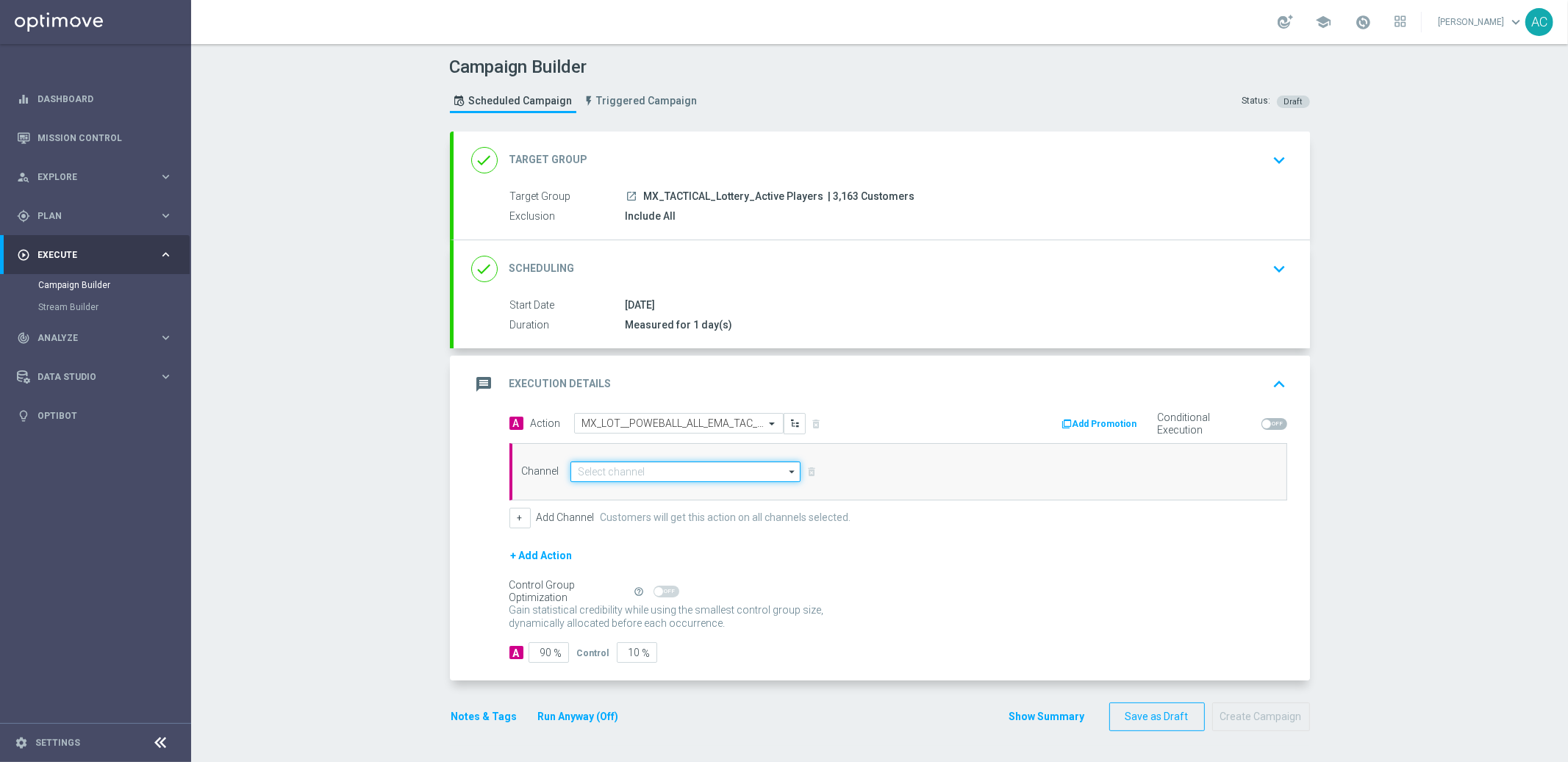
click at [630, 474] on input at bounding box center [686, 472] width 231 height 21
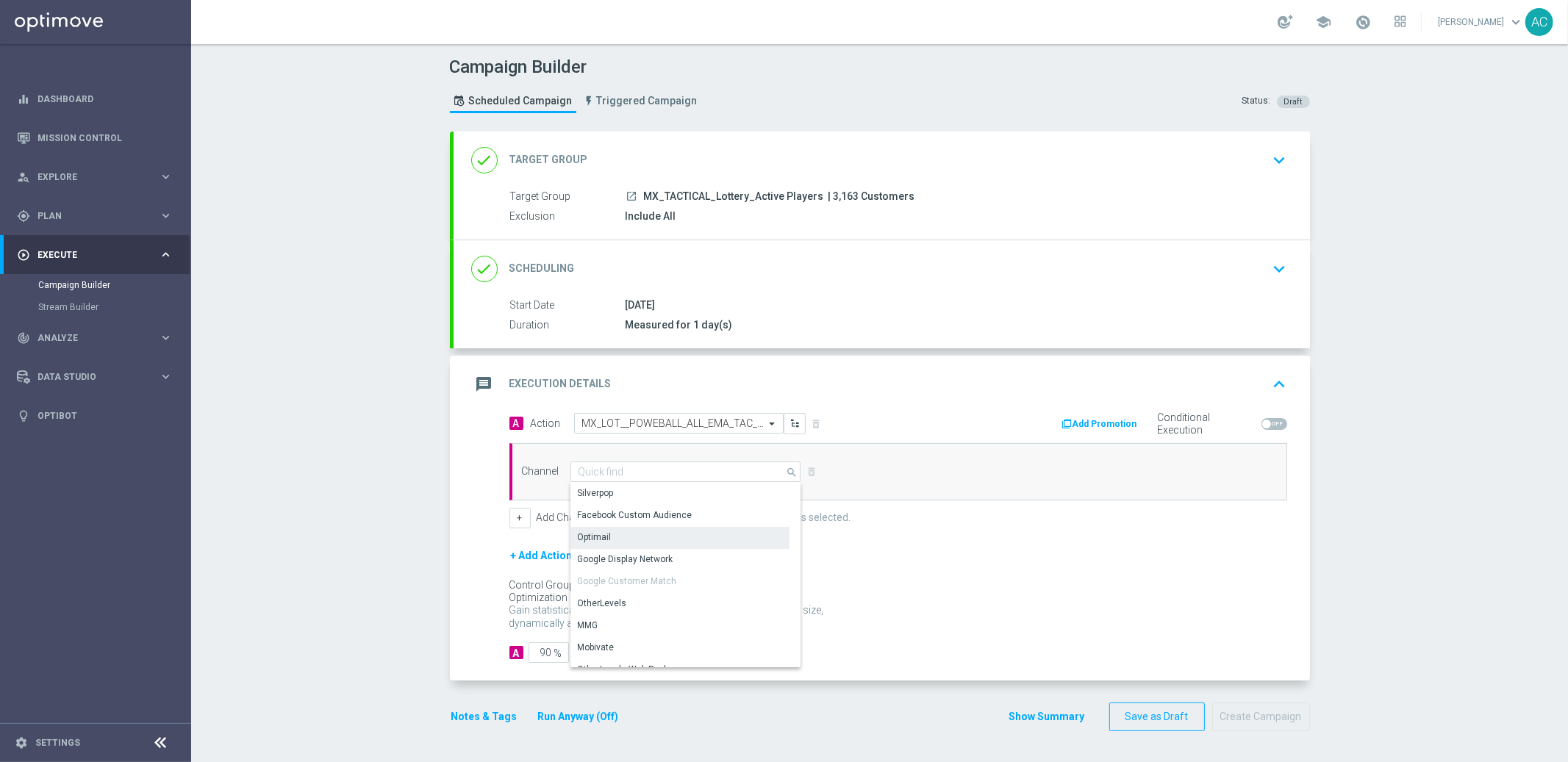
click at [622, 541] on div "Optimail" at bounding box center [680, 537] width 219 height 21
type input "Optimail"
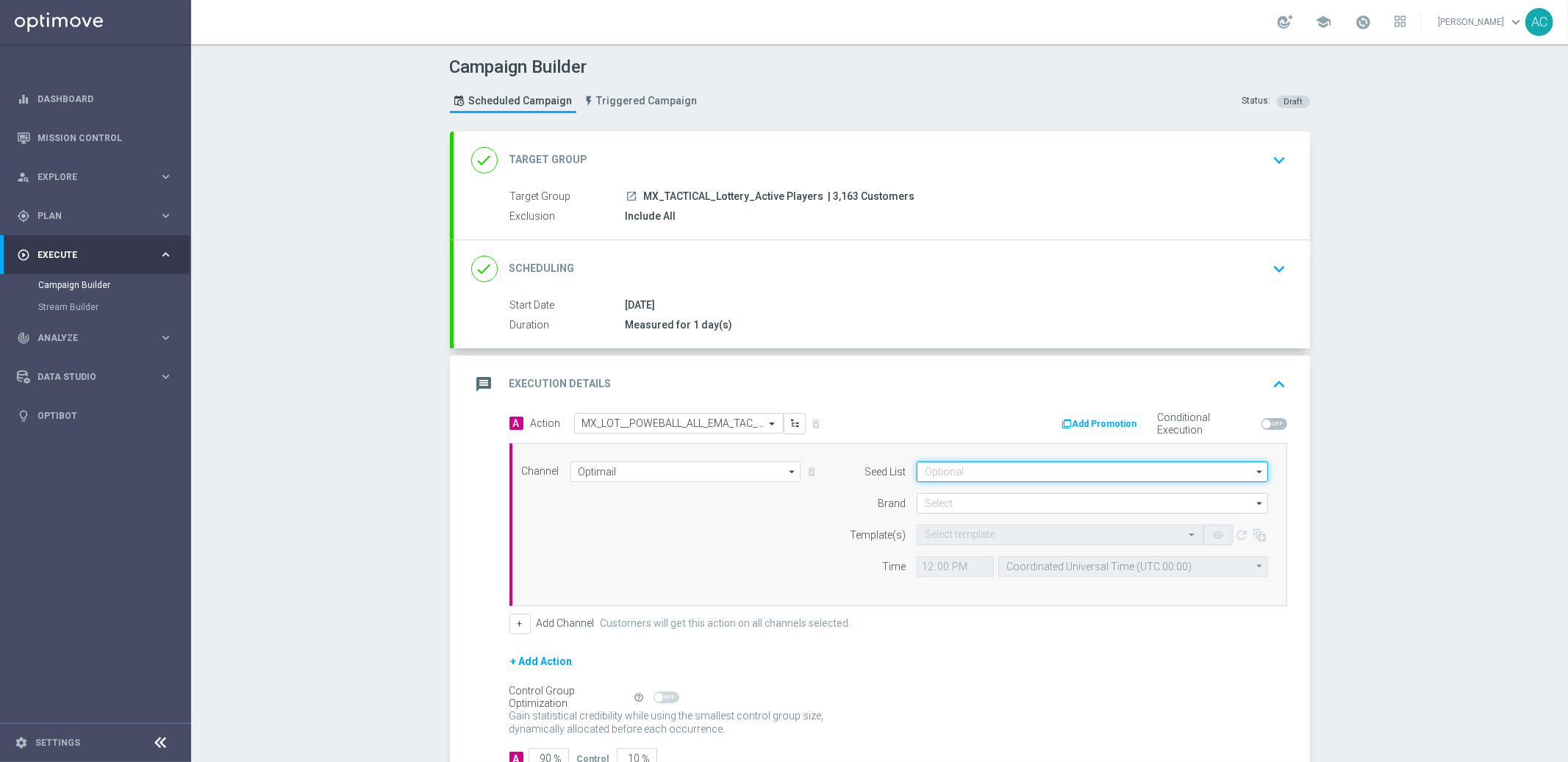
click at [1117, 473] on input at bounding box center [1092, 472] width 352 height 21
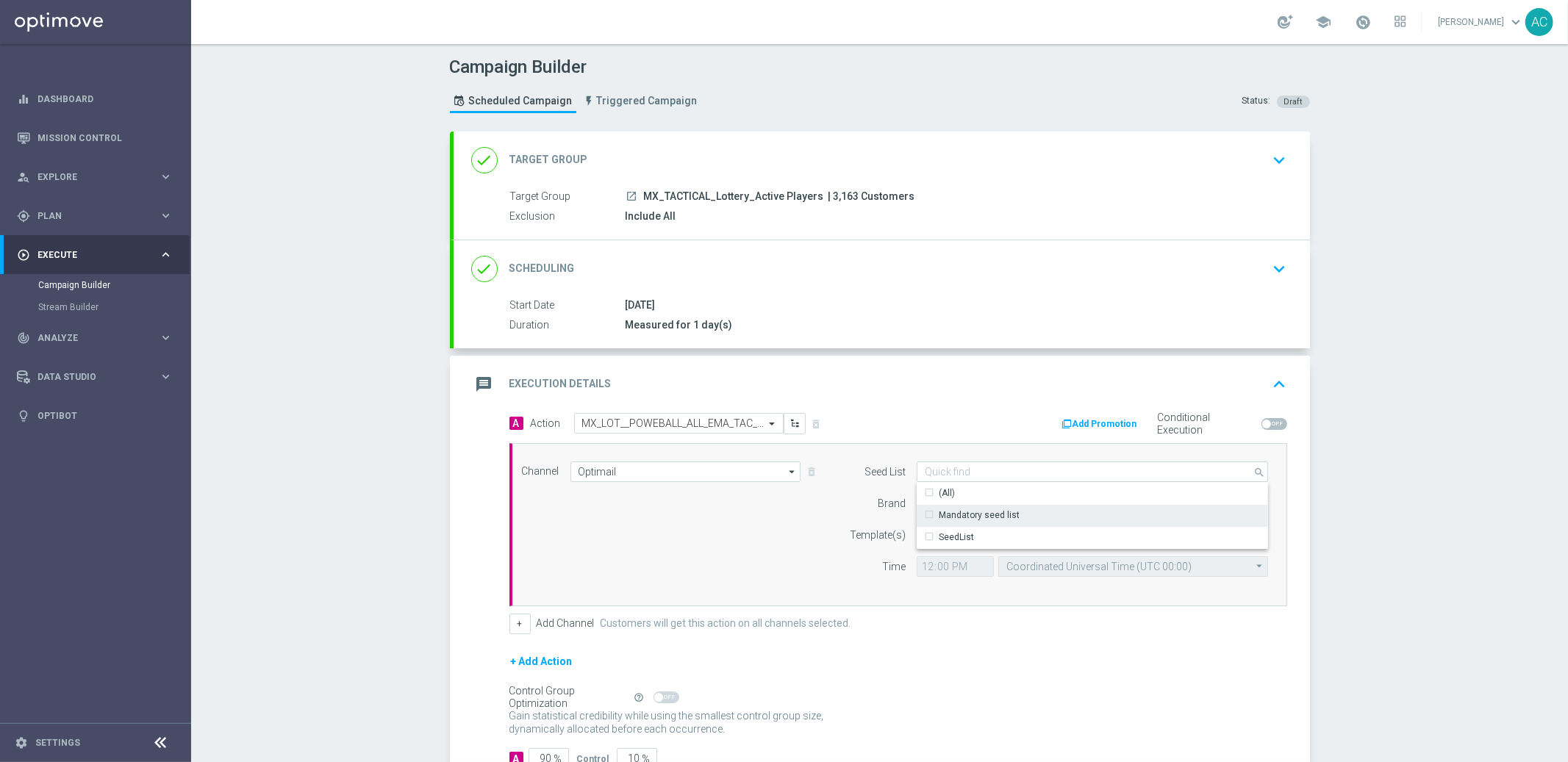
click at [1073, 507] on div "Mandatory seed list" at bounding box center [1092, 515] width 352 height 21
click at [730, 507] on div "Channel Optimail Optimail arrow_drop_down Show Selected 1 of 26 Silverpop" at bounding box center [895, 524] width 769 height 126
type input "Mandatory seed list"
click at [1000, 502] on input at bounding box center [1092, 503] width 352 height 21
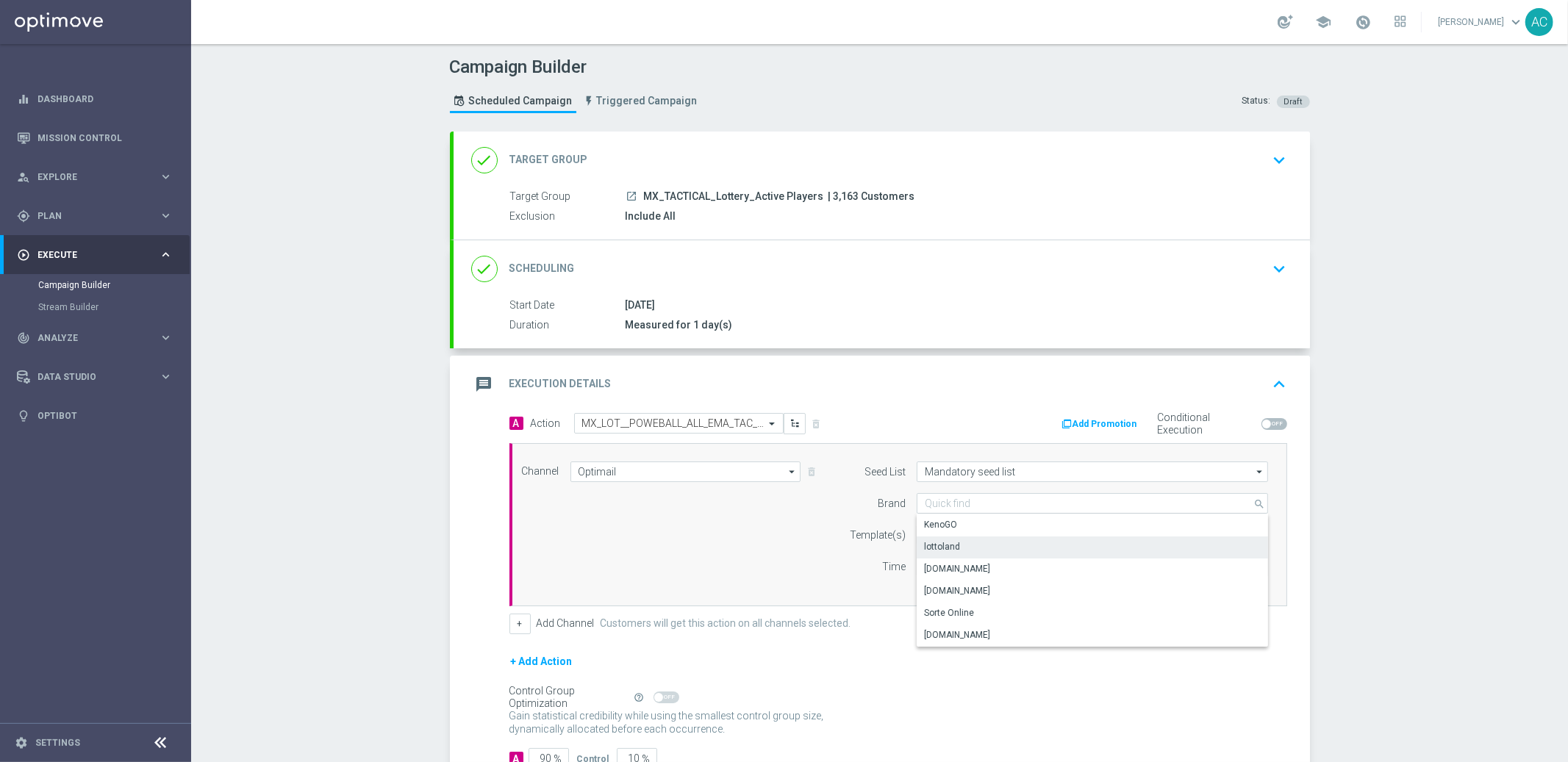
click at [985, 546] on div "lottoland" at bounding box center [1092, 546] width 352 height 21
type input "lottoland"
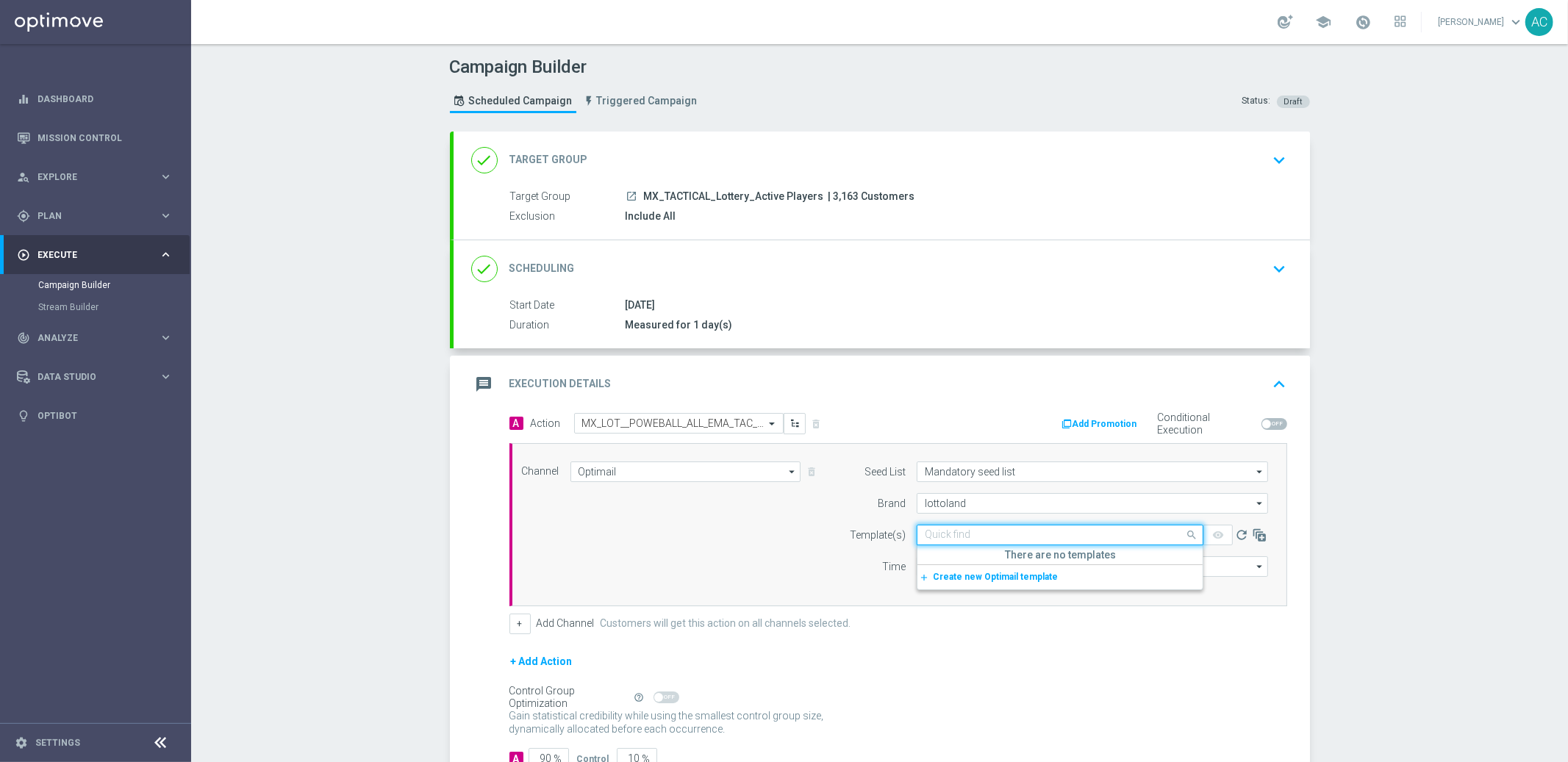
click at [941, 537] on input "text" at bounding box center [1045, 535] width 241 height 12
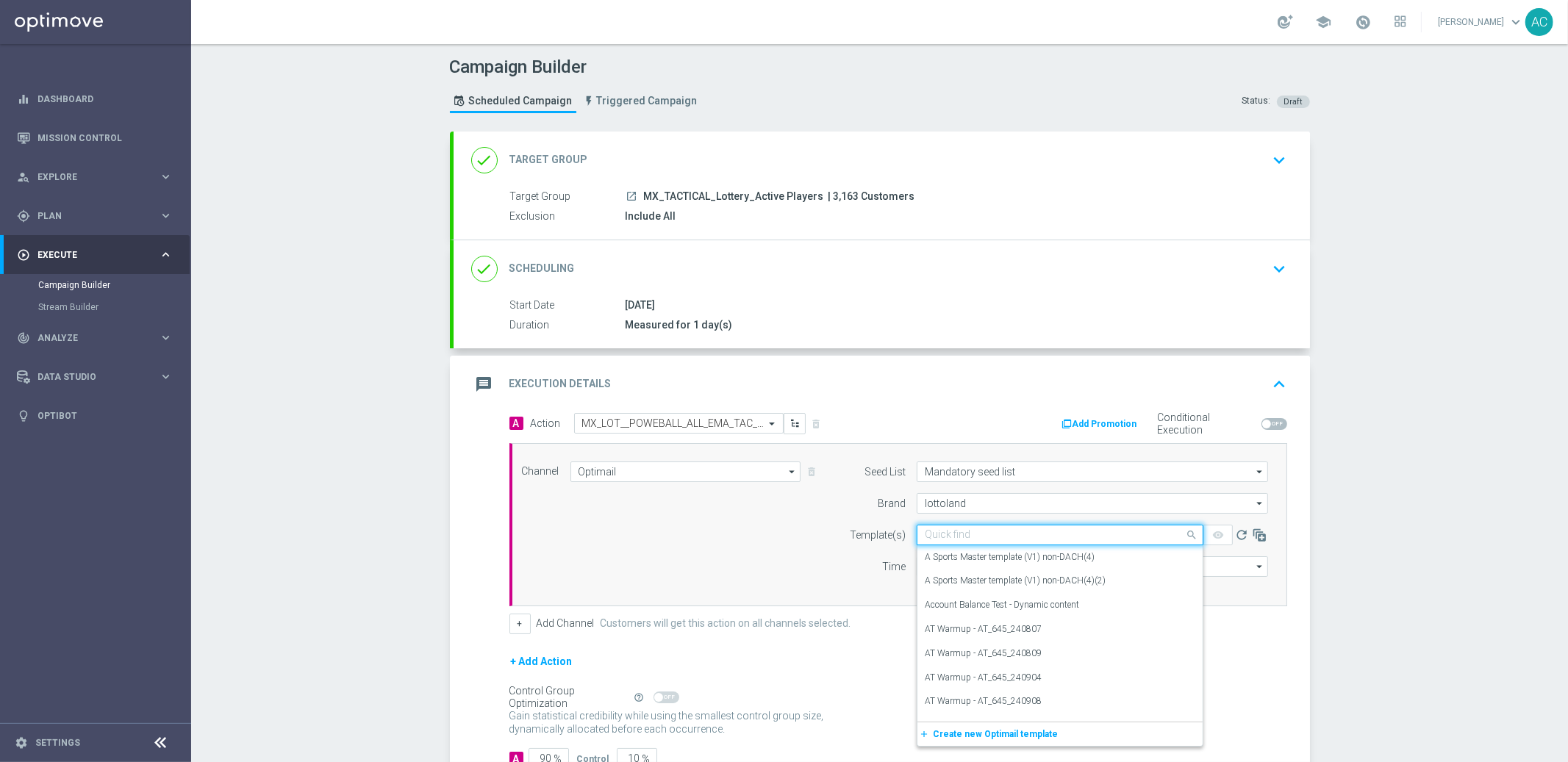
paste input "MX_LOT__POWEBALL_ALL_EMA_TAC_LT"
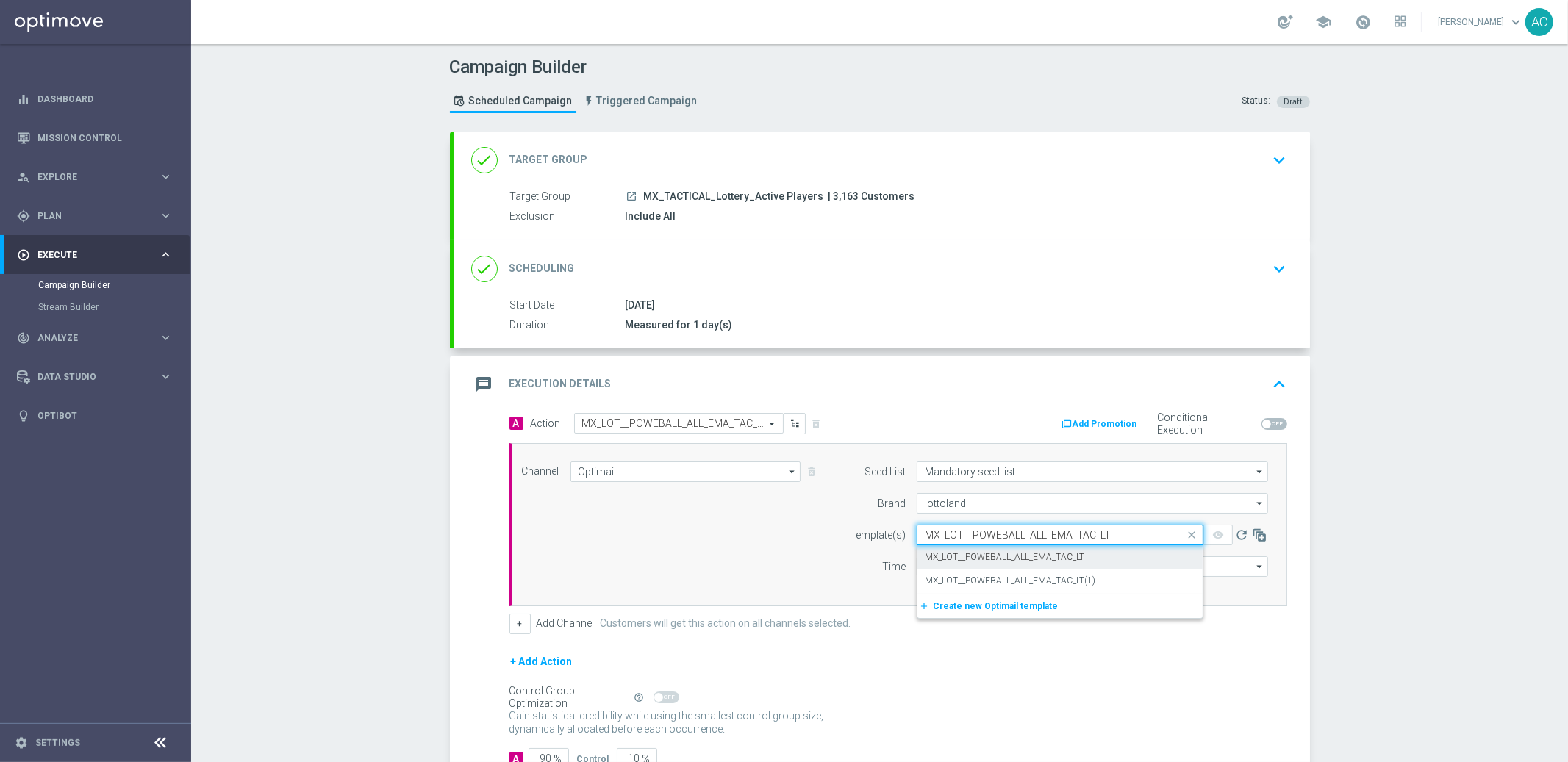
click at [979, 563] on div "MX_LOT__POWEBALL_ALL_EMA_TAC_LT" at bounding box center [1060, 558] width 271 height 24
type input "MX_LOT__POWEBALL_ALL_EMA_TAC_LT"
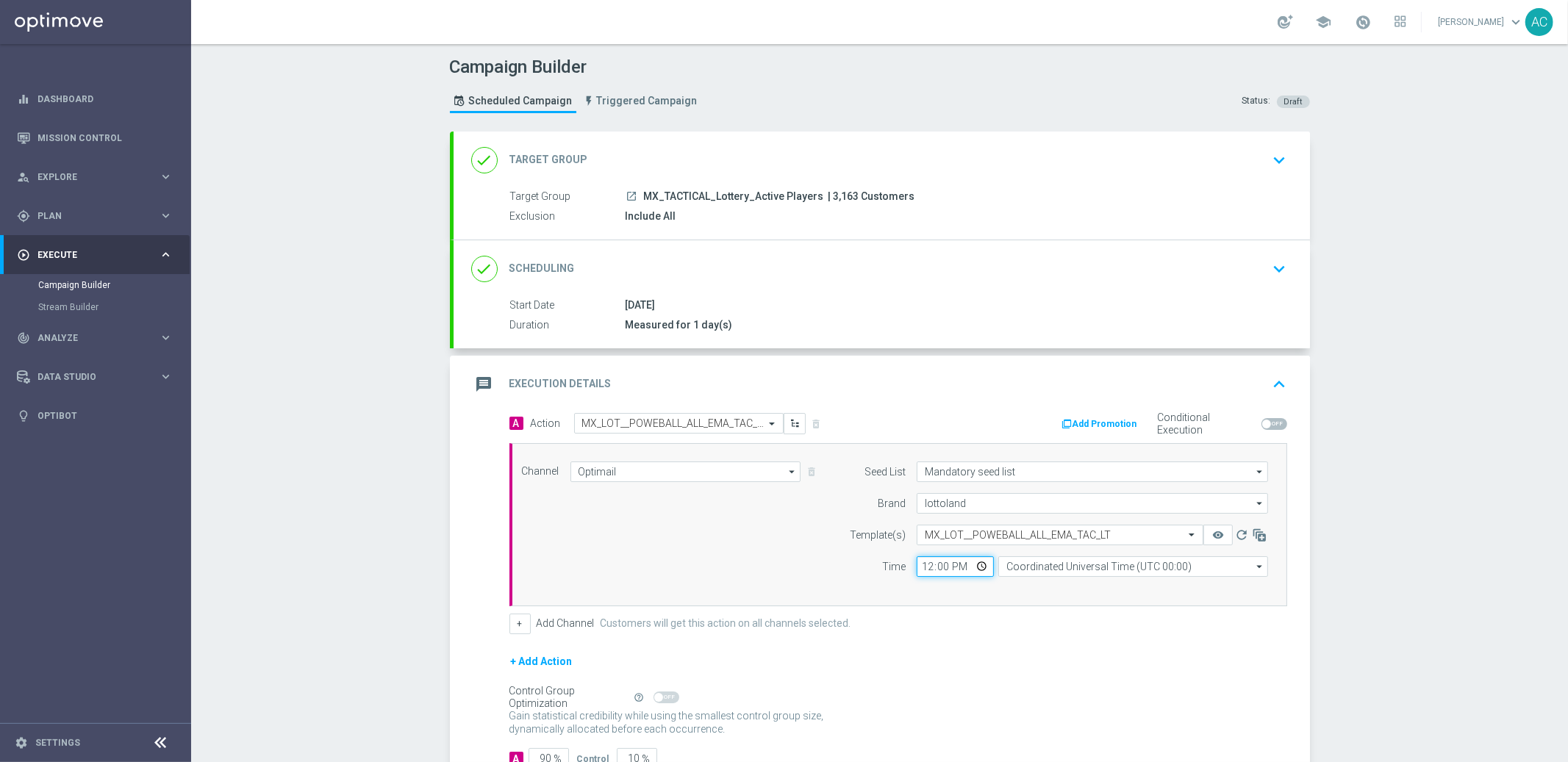
click at [923, 565] on input "12:00" at bounding box center [955, 566] width 77 height 21
type input "17:00"
click at [1037, 566] on input "Coordinated Universal Time (UTC 00:00)" at bounding box center [1133, 566] width 270 height 21
click at [1066, 583] on div "Central Time (Mexico City) (UTC -06:00)" at bounding box center [1105, 588] width 197 height 13
type input "Central Time (Mexico City) (UTC -06:00)"
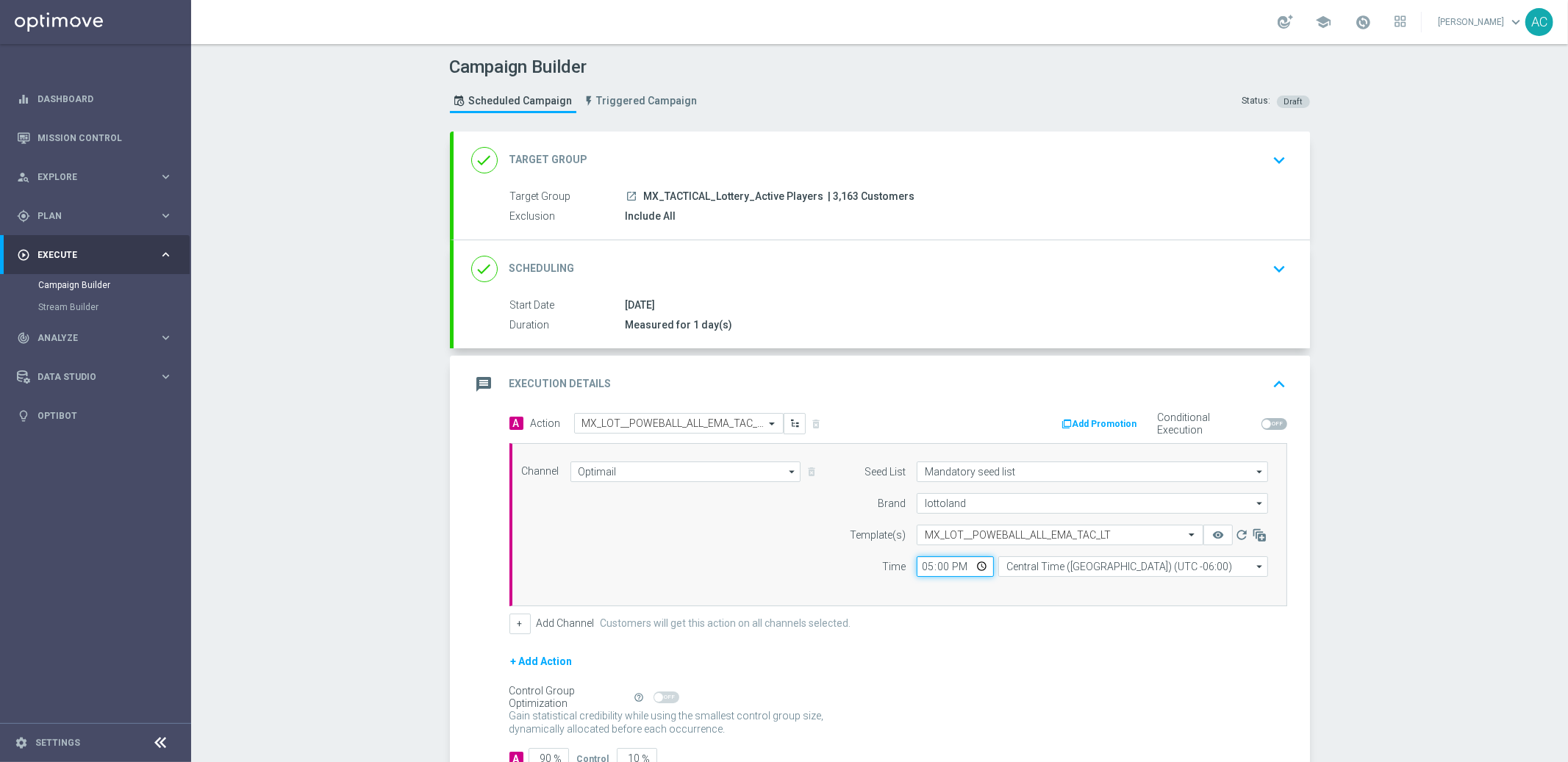
click at [917, 573] on input "17:00" at bounding box center [955, 566] width 77 height 21
type input "15:00"
click at [1002, 605] on div "A Action Select action MX_LOT__POWEBALL_ALL_EMA_TAC_LT delete_forever Add Promo…" at bounding box center [898, 523] width 800 height 221
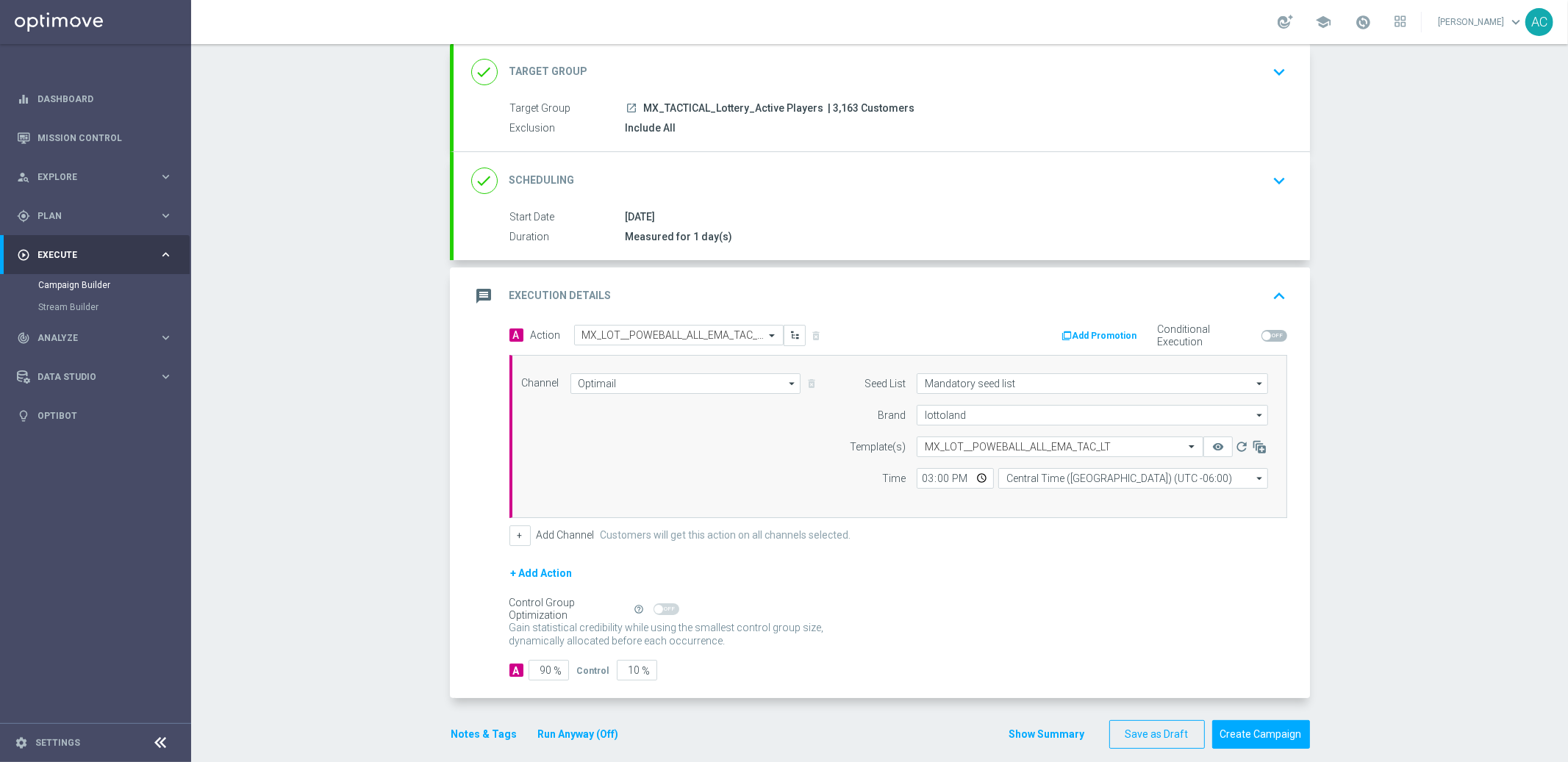
scroll to position [104, 0]
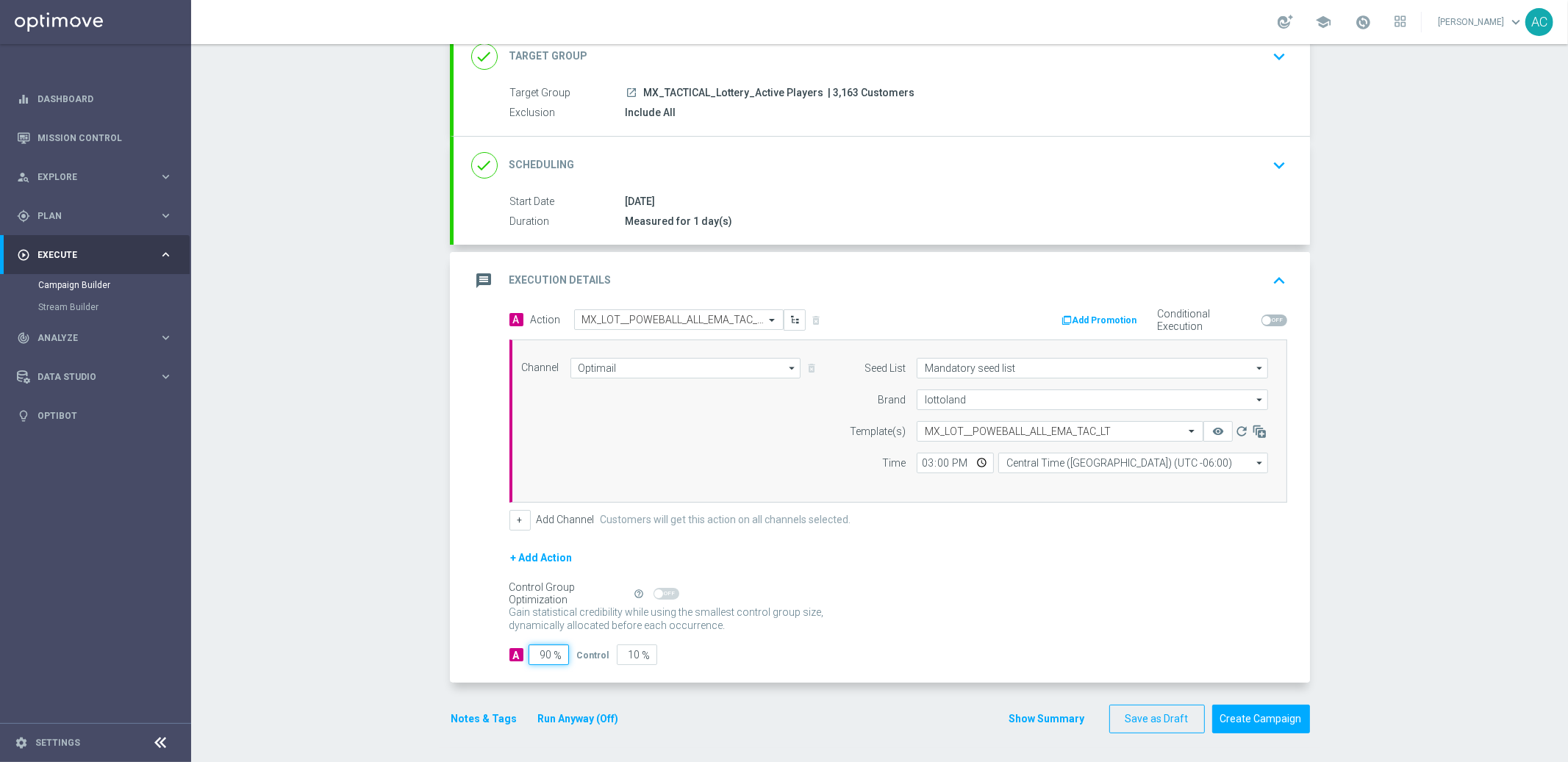
click at [528, 651] on input "90" at bounding box center [548, 654] width 41 height 21
type input "1"
type input "99"
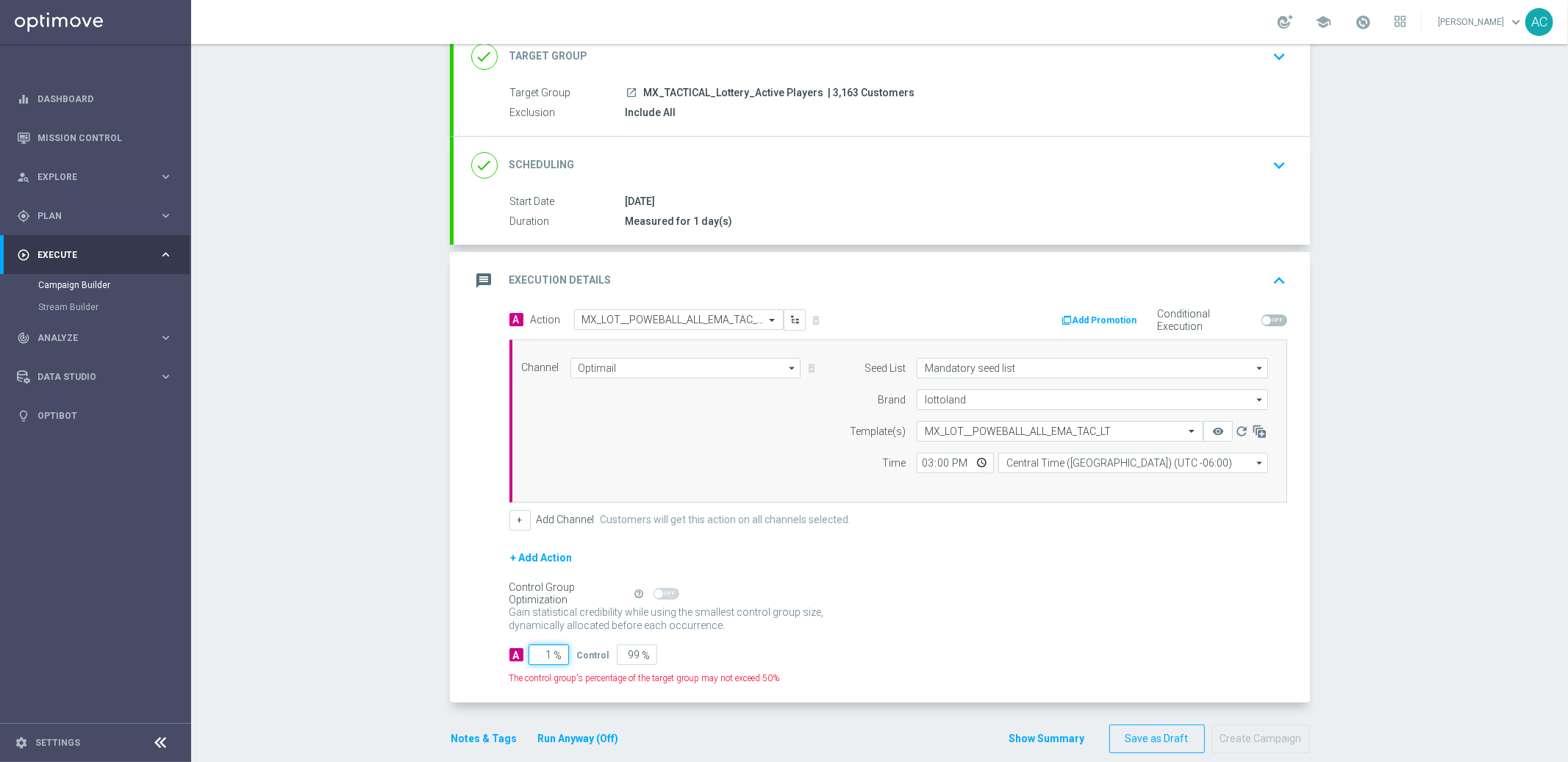
type input "10"
type input "90"
type input "100"
type input "0"
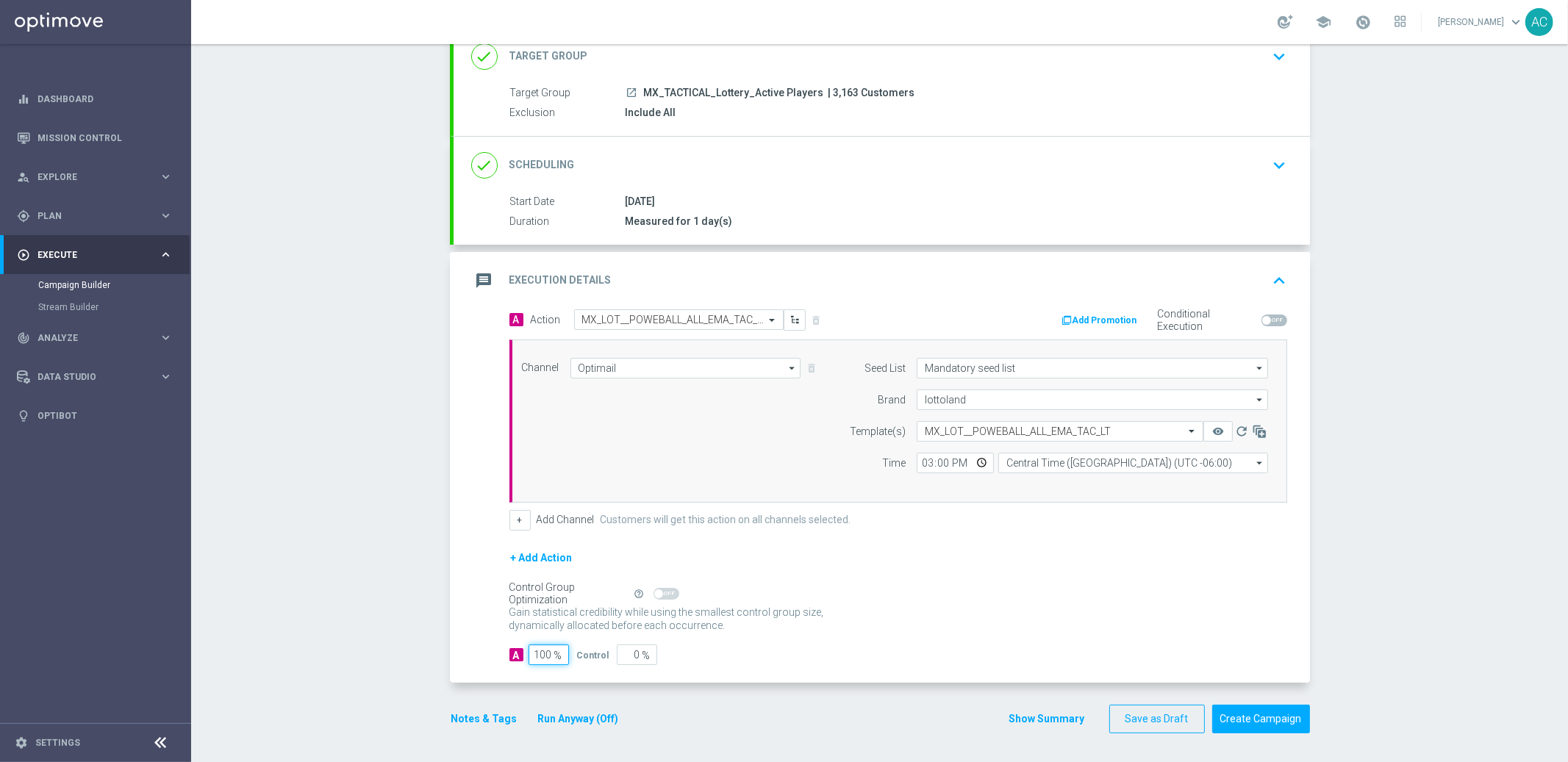
type input "100"
click at [895, 569] on div "+ Add Action" at bounding box center [898, 567] width 778 height 37
click at [1253, 722] on button "Create Campaign" at bounding box center [1261, 719] width 98 height 29
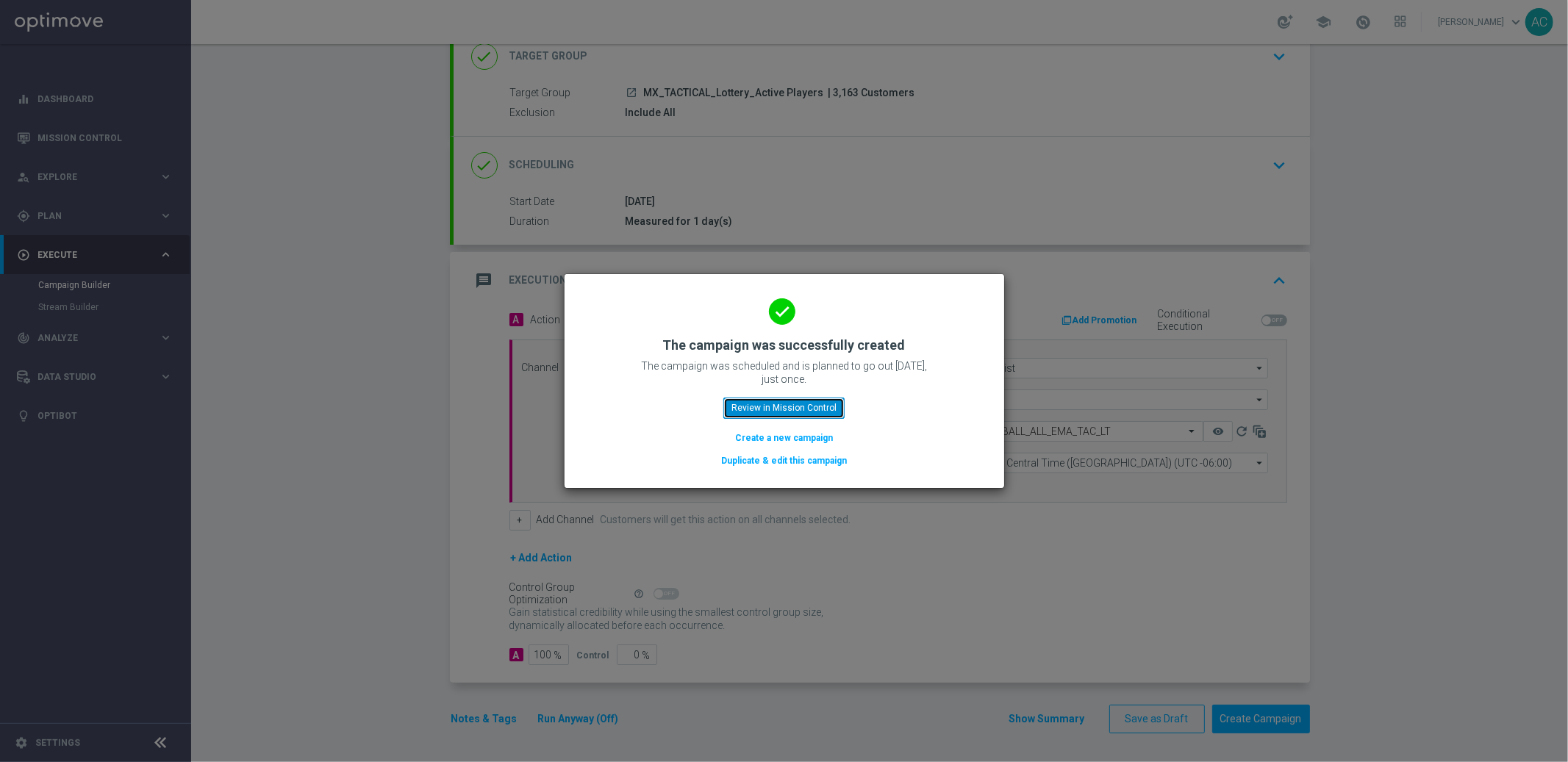
click at [774, 411] on button "Review in Mission Control" at bounding box center [784, 407] width 122 height 21
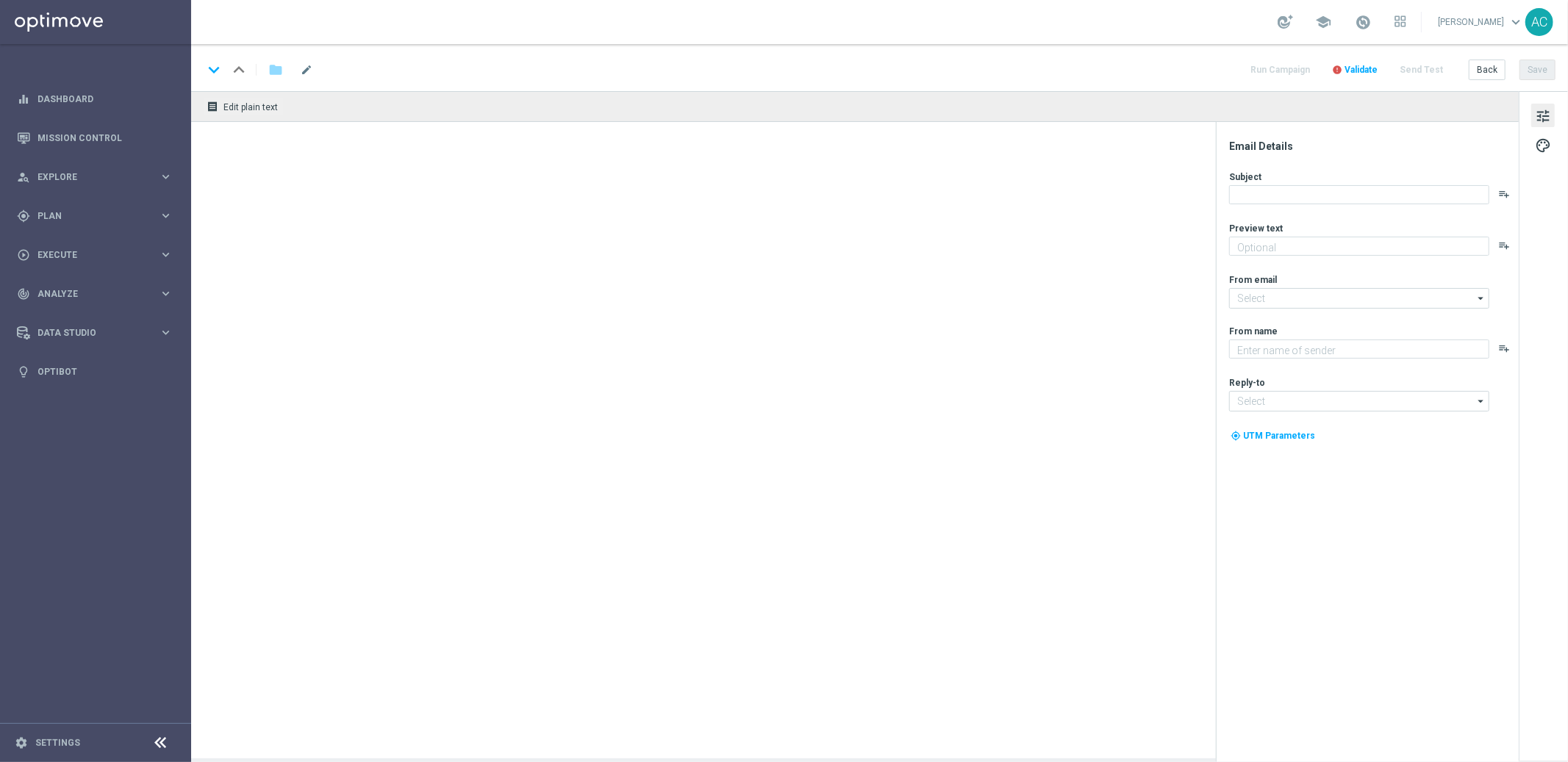
type textarea "Sueña a lo grande con el PowerBall"
type textarea "Lottoland"
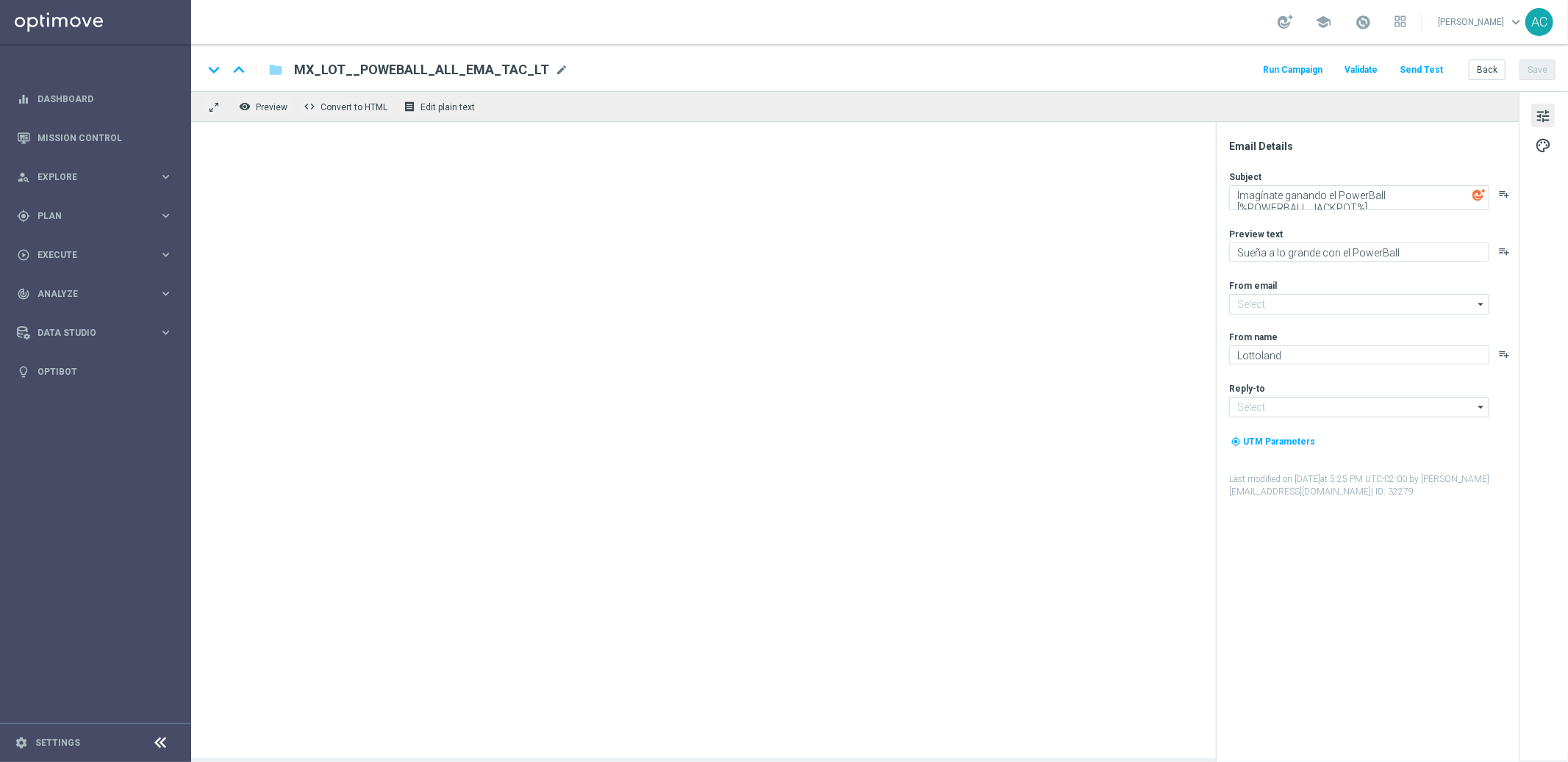
type input "[EMAIL_ADDRESS][DOMAIN_NAME]"
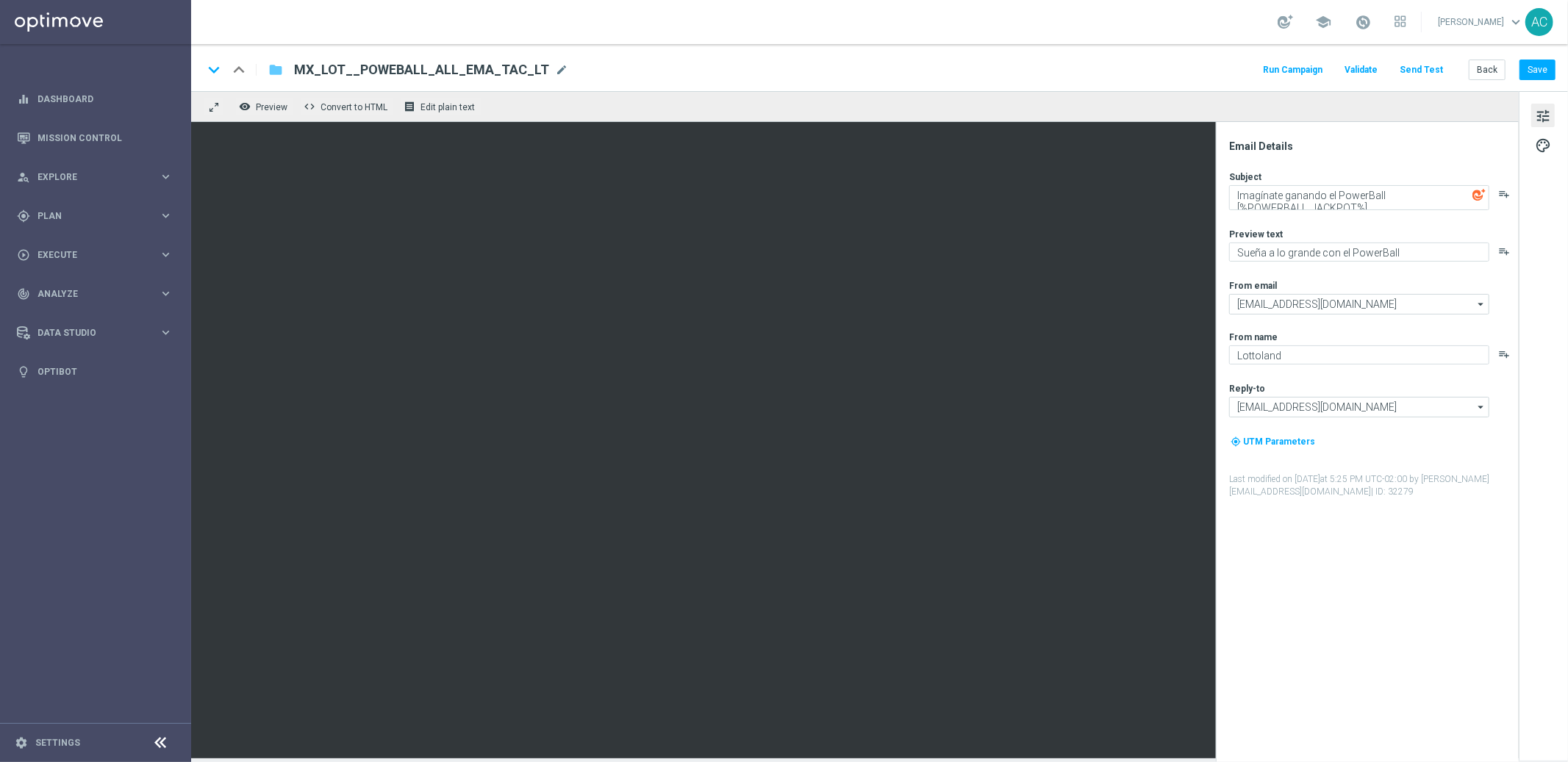
click at [278, 66] on icon "folder" at bounding box center [275, 70] width 15 height 18
click at [278, 66] on body "equalizer Dashboard Mission Control" at bounding box center [784, 381] width 1568 height 762
click at [278, 66] on icon "folder" at bounding box center [275, 70] width 15 height 18
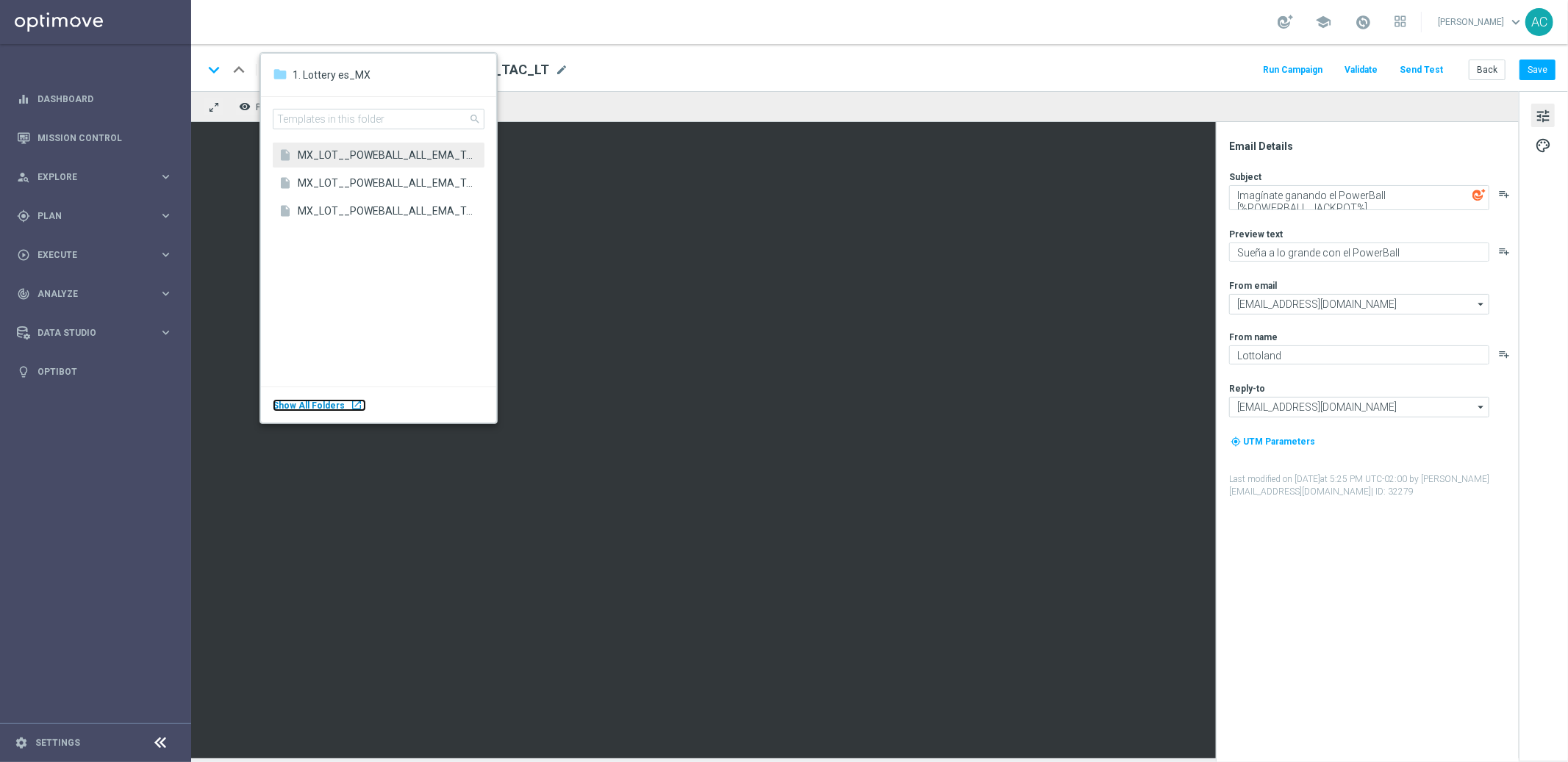
click at [330, 404] on span "Show All Folders" at bounding box center [309, 405] width 72 height 10
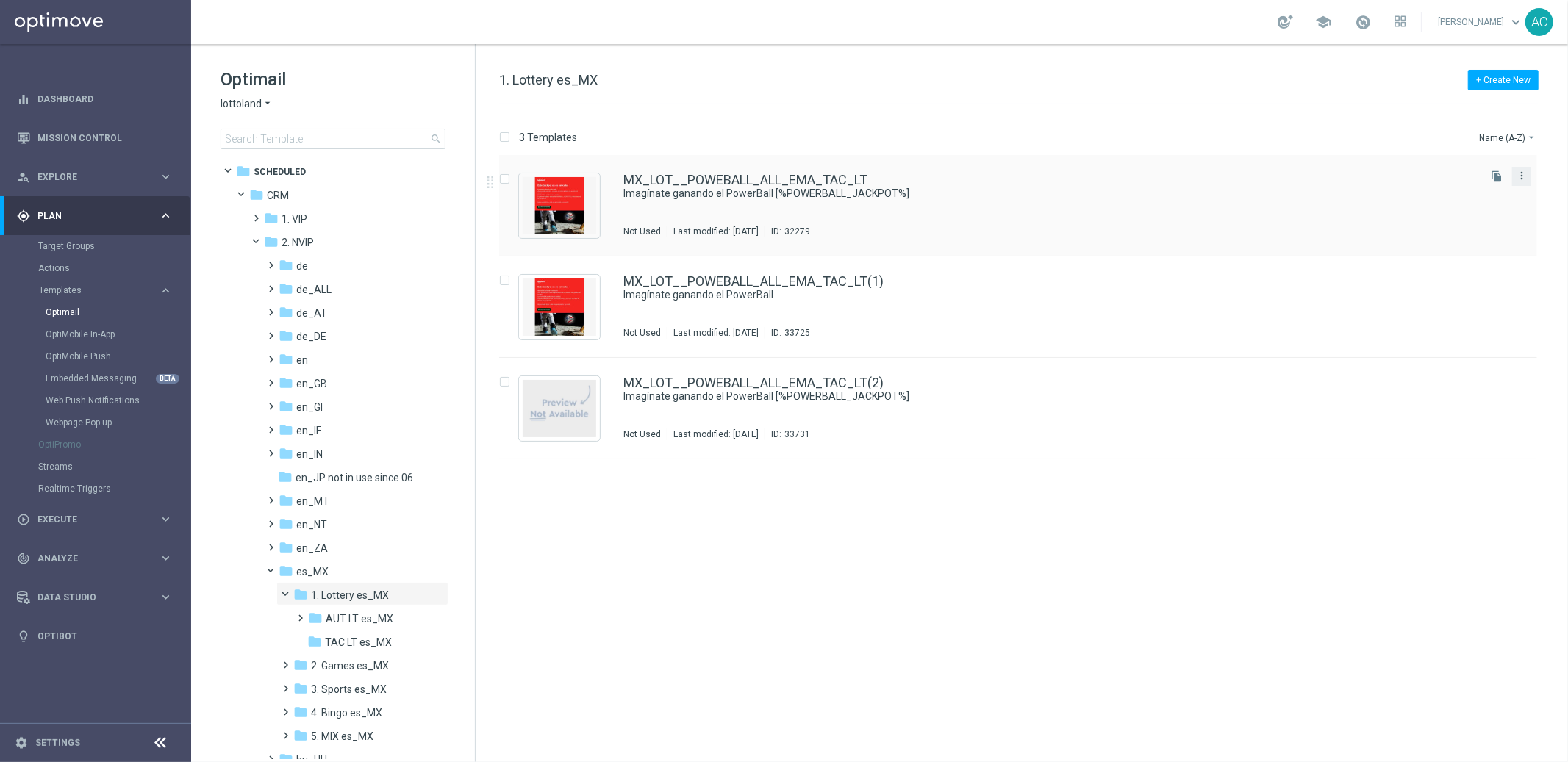
click at [1524, 172] on icon "more_vert" at bounding box center [1521, 175] width 11 height 11
click at [1455, 237] on div "Delete" at bounding box center [1463, 232] width 89 height 10
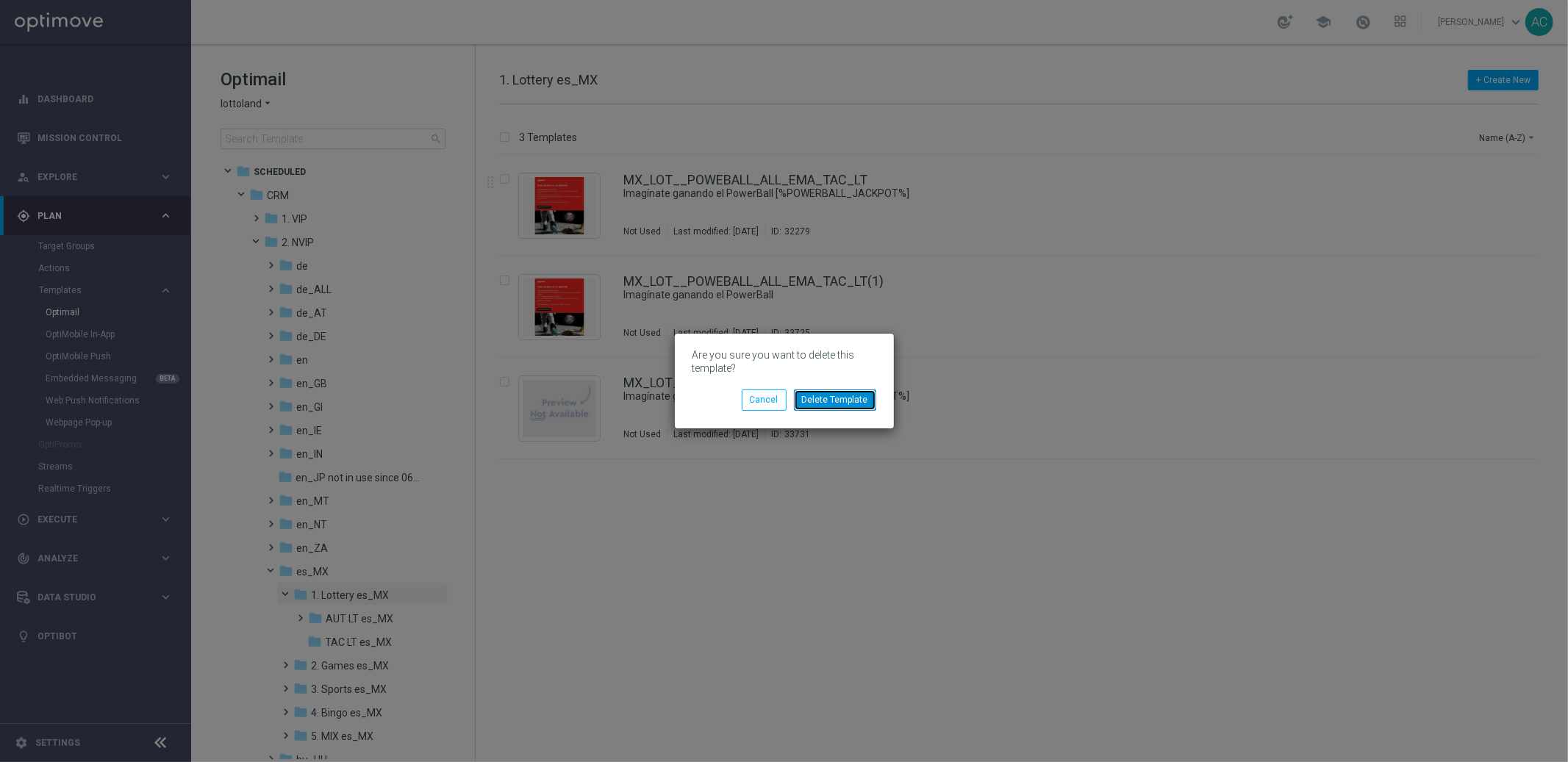
click at [856, 403] on button "Delete Template" at bounding box center [836, 400] width 83 height 21
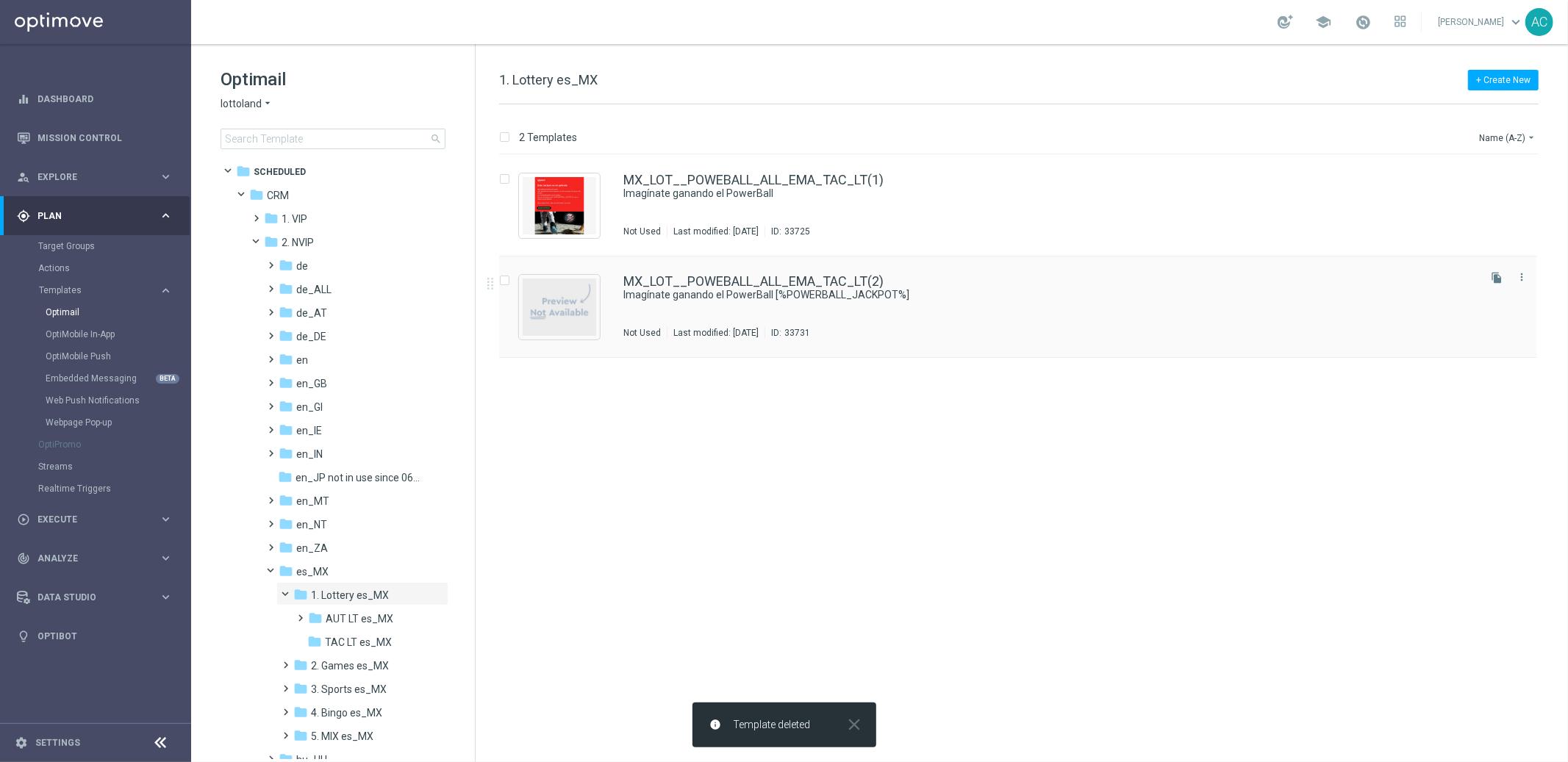
click at [1054, 313] on div "MX_LOT__POWEBALL_ALL_EMA_TAC_LT(2) Imagínate ganando el PowerBall [%POWERBALL_J…" at bounding box center [1049, 307] width 852 height 64
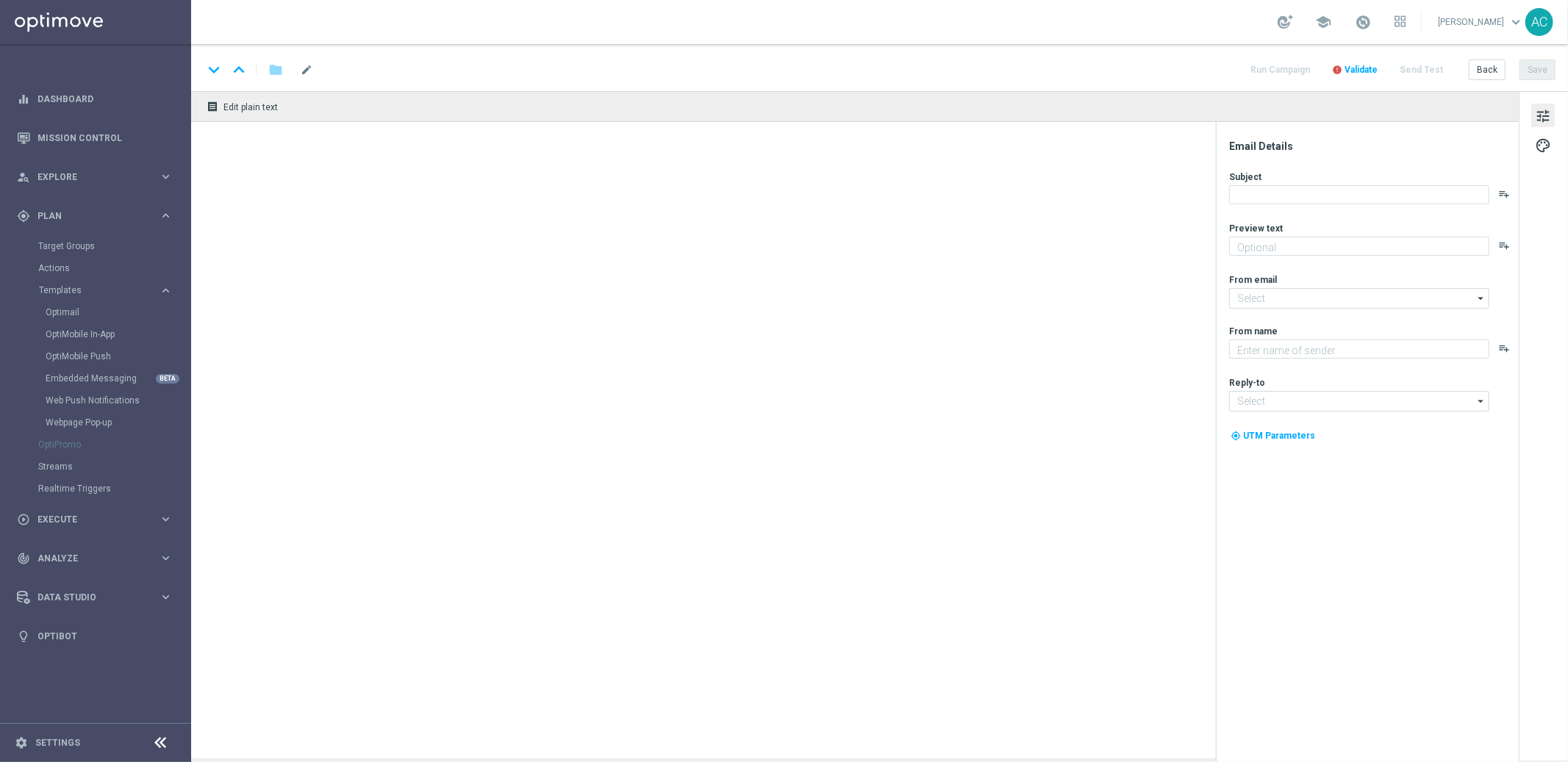
type textarea "Sueña a lo grande con el PowerBall"
type input "[EMAIL_ADDRESS][DOMAIN_NAME]"
type textarea "Lottoland"
type input "[EMAIL_ADDRESS][DOMAIN_NAME]"
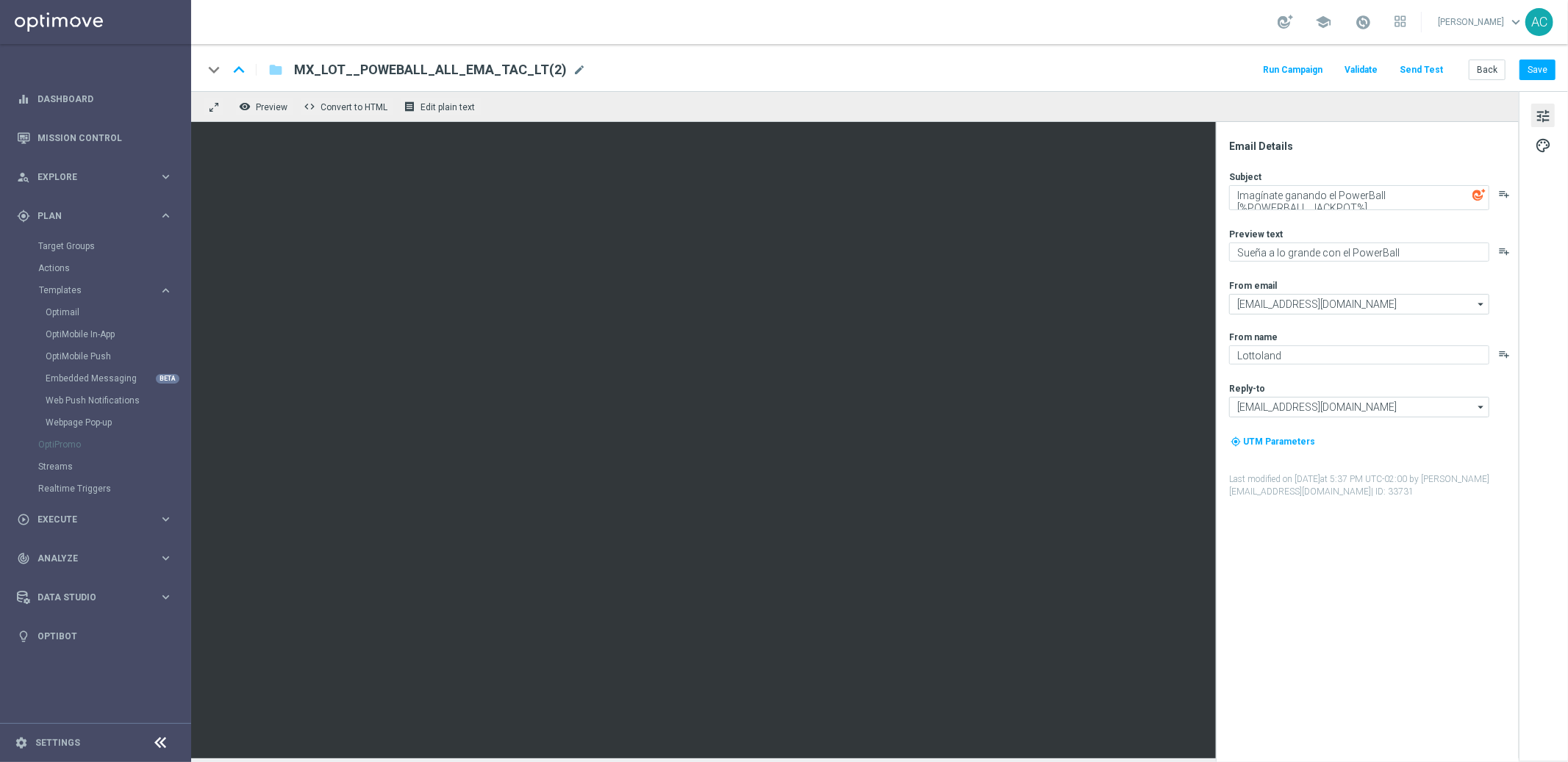
click at [557, 68] on div "MX_LOT__POWEBALL_ALL_EMA_TAC_LT(2) mode_edit" at bounding box center [440, 70] width 292 height 19
type input "MX_LOT__POWEBALL_ALL_EMA_TAC_LT"
click at [1544, 73] on button "Save" at bounding box center [1537, 70] width 36 height 21
click at [1540, 122] on span "tune" at bounding box center [1543, 115] width 16 height 19
click at [1543, 144] on span "palette" at bounding box center [1543, 145] width 16 height 19
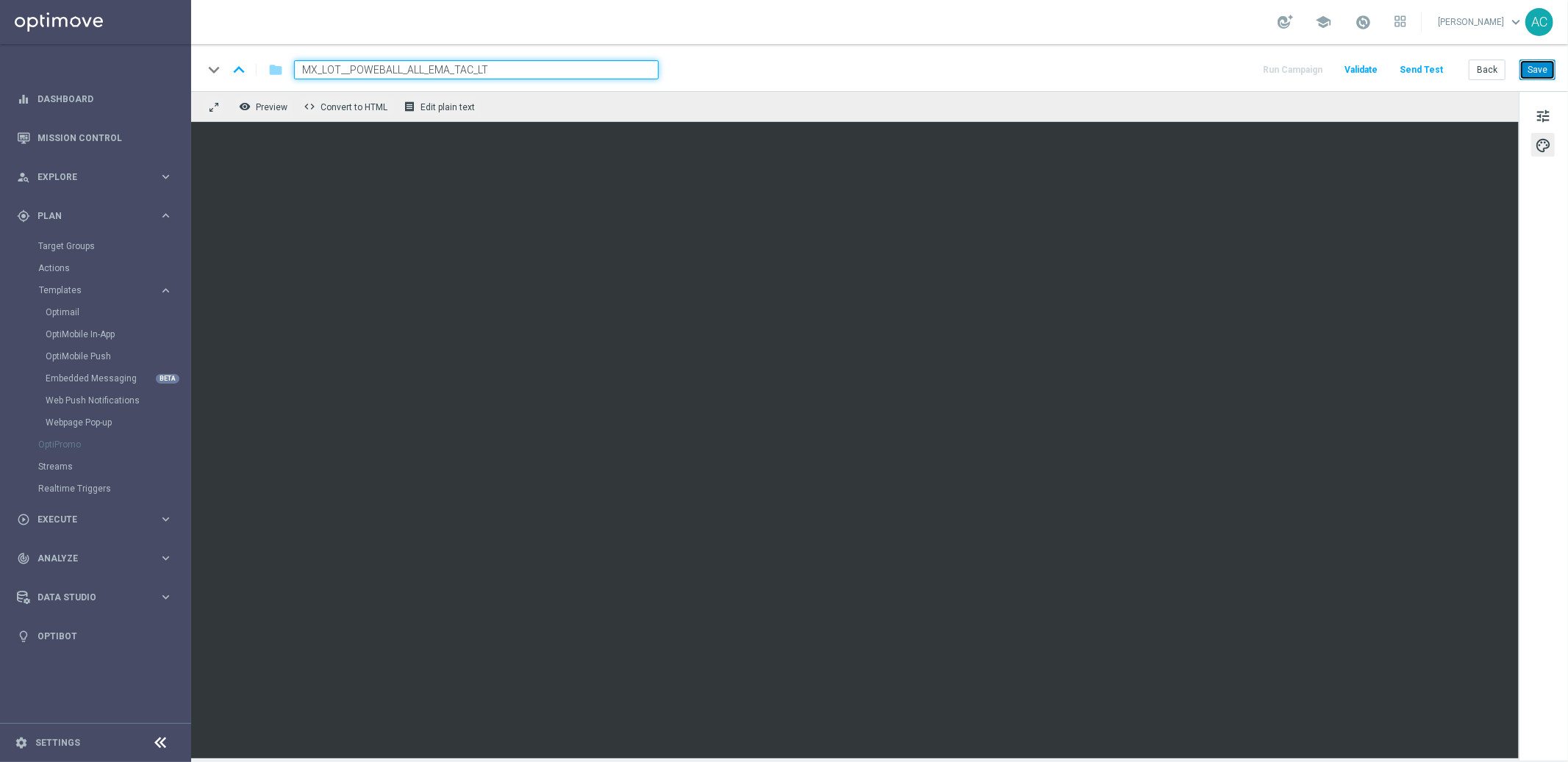
click at [1540, 72] on button "Save" at bounding box center [1537, 70] width 36 height 21
click at [1534, 73] on button "Save" at bounding box center [1537, 70] width 36 height 21
click at [1545, 106] on span "tune" at bounding box center [1543, 115] width 16 height 19
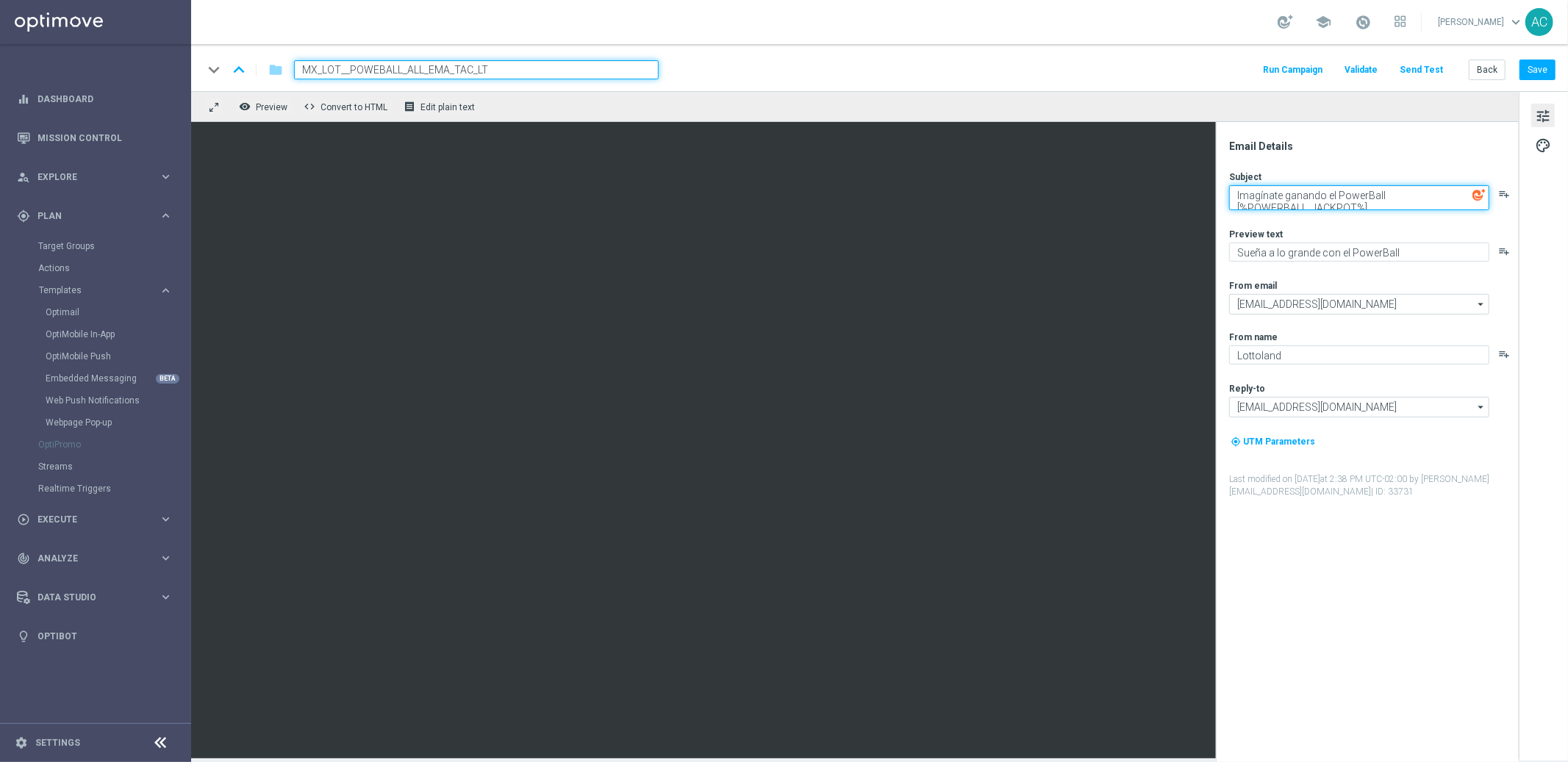
click at [1402, 198] on textarea "Imagínate ganando el PowerBall [%POWERBALL_JACKPOT%]" at bounding box center [1359, 197] width 260 height 25
drag, startPoint x: 1401, startPoint y: 200, endPoint x: 1392, endPoint y: 206, distance: 10.8
click at [1392, 206] on textarea "Imagínate ganando el PowerBall [%POWERBALL_JACKPOT%]" at bounding box center [1359, 197] width 260 height 25
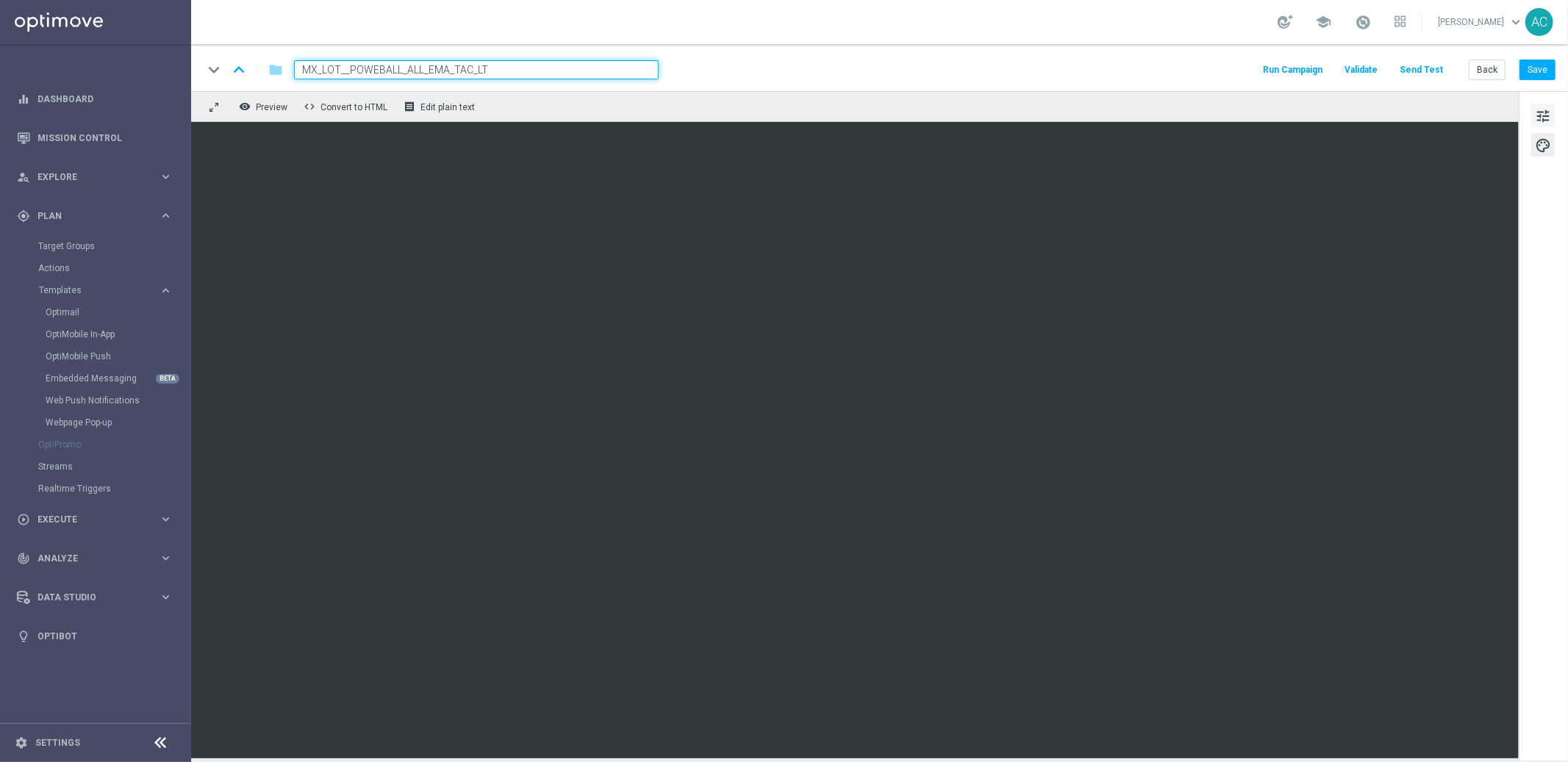
click at [1544, 109] on span "tune" at bounding box center [1543, 115] width 16 height 19
click at [1542, 73] on button "Save" at bounding box center [1537, 70] width 36 height 21
click at [1541, 73] on button "Save" at bounding box center [1537, 70] width 36 height 21
click at [1534, 74] on button "Save" at bounding box center [1537, 70] width 36 height 21
click at [1546, 66] on button "Save" at bounding box center [1537, 70] width 36 height 21
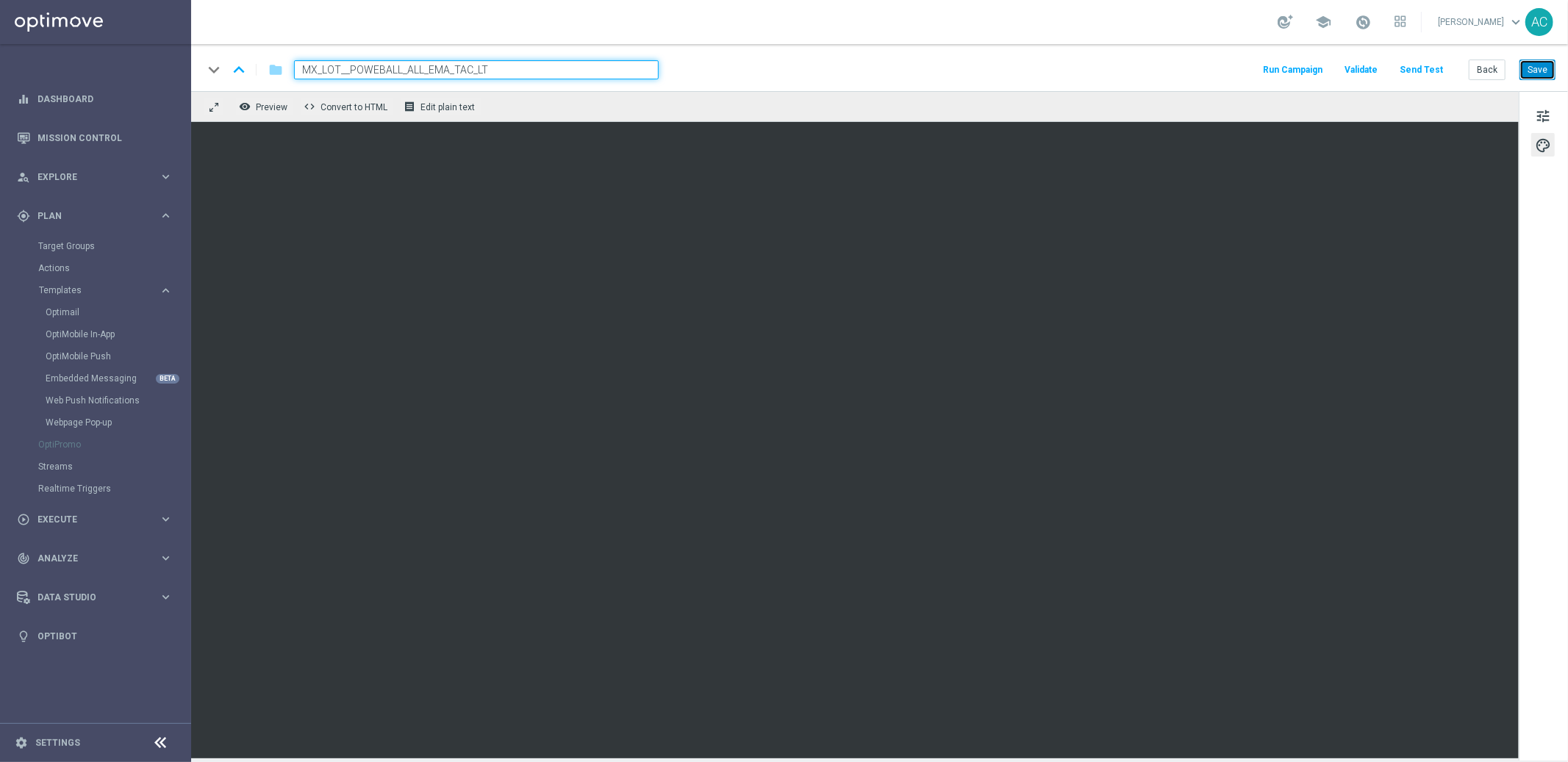
click at [1546, 63] on button "Save" at bounding box center [1537, 70] width 36 height 21
click at [1541, 75] on button "Save" at bounding box center [1537, 70] width 36 height 21
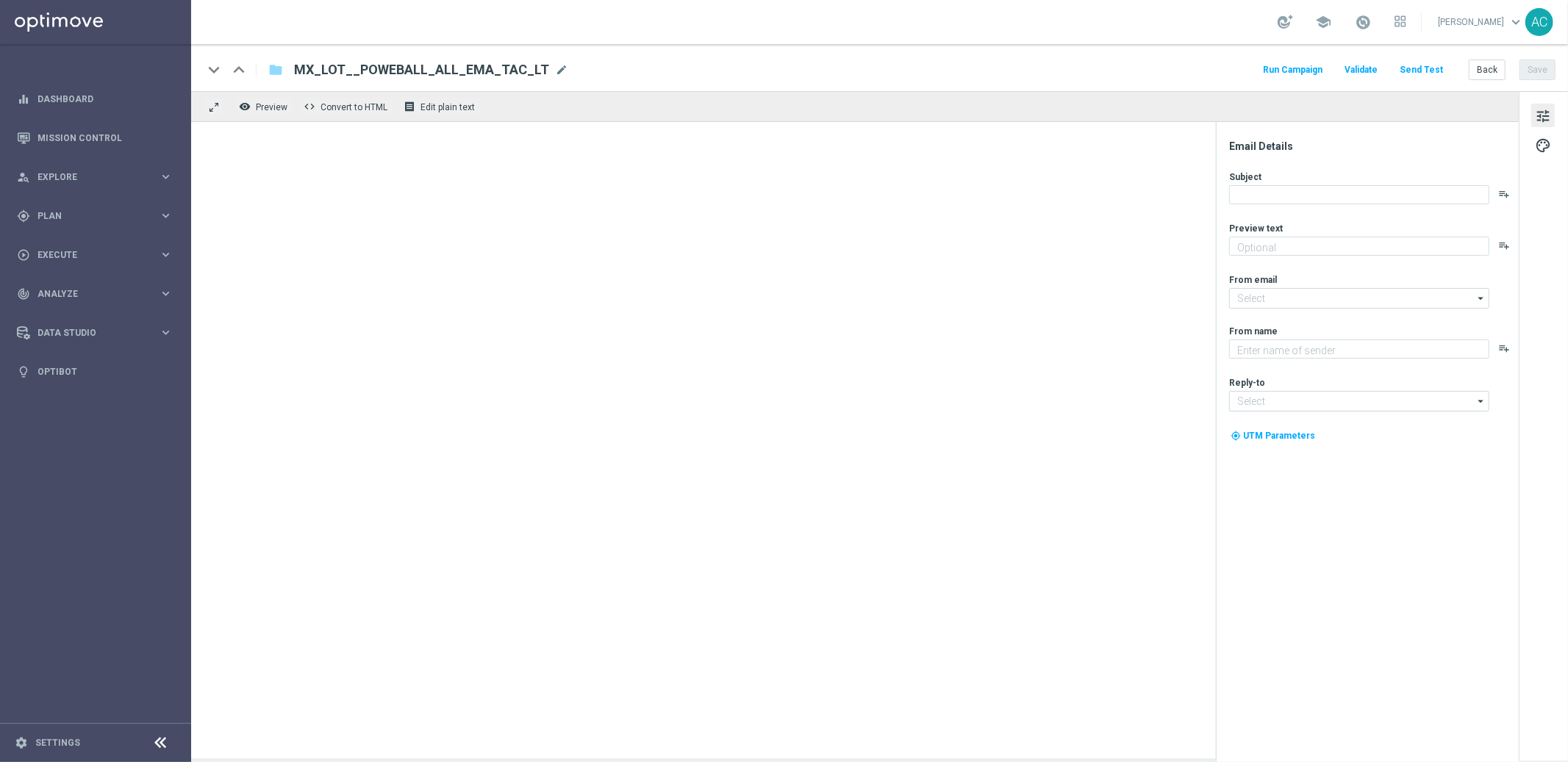
type textarea "Sueña a lo grande con el PowerBall"
type input "[EMAIL_ADDRESS][DOMAIN_NAME]"
type textarea "Lottoland"
type input "[EMAIL_ADDRESS][DOMAIN_NAME]"
